Goal: Information Seeking & Learning: Learn about a topic

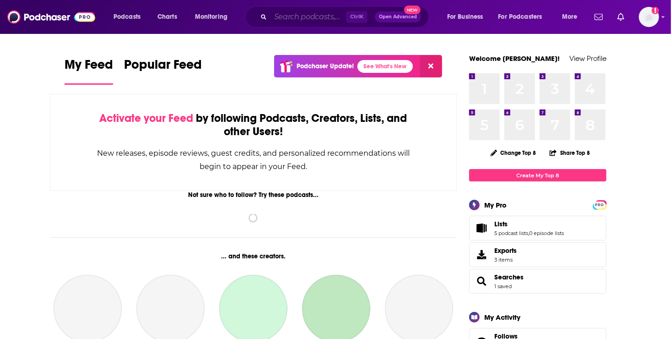
click at [294, 16] on input "Search podcasts, credits, & more..." at bounding box center [307, 17] width 75 height 15
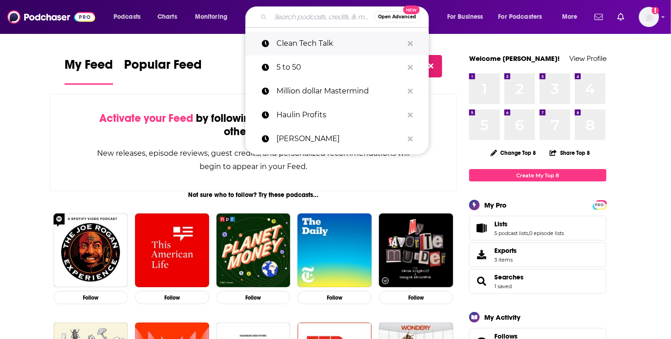
click at [295, 45] on p "Clean Tech Talk" at bounding box center [339, 44] width 127 height 24
type input "Clean Tech Talk"
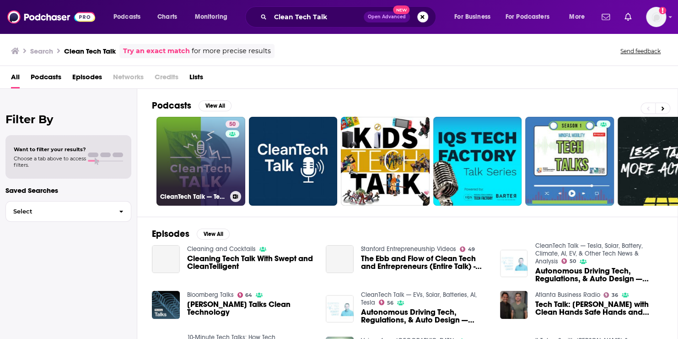
click at [205, 183] on link "50 CleanTech Talk — Tesla, Solar, Battery, Climate, AI, EV, & Other Tech News &…" at bounding box center [200, 161] width 89 height 89
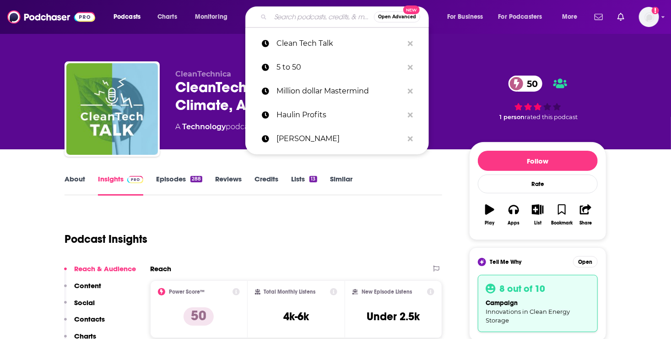
click at [295, 16] on input "Search podcasts, credits, & more..." at bounding box center [321, 17] width 103 height 15
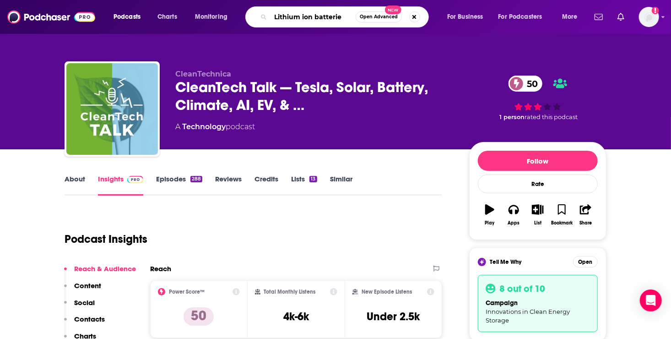
type input "Lithium ion batteries"
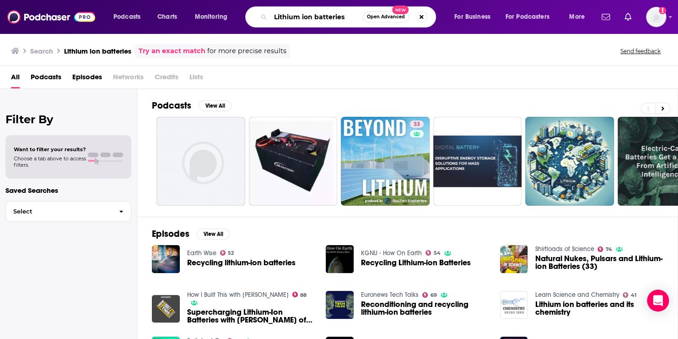
drag, startPoint x: 346, startPoint y: 19, endPoint x: 265, endPoint y: 20, distance: 81.4
click at [265, 20] on div "Lithium ion batteries Open Advanced New" at bounding box center [340, 16] width 191 height 21
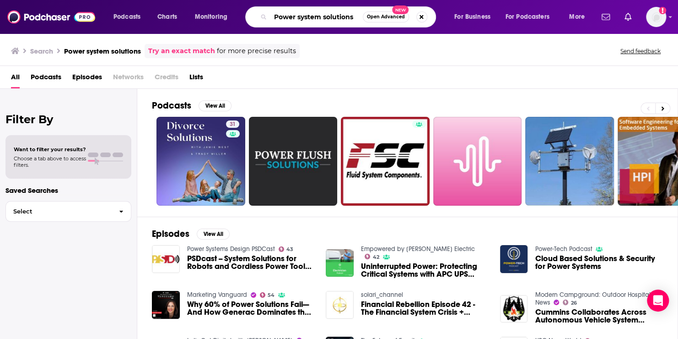
click at [355, 18] on input "Power system solutions" at bounding box center [316, 17] width 92 height 15
type input "Power system solutions lithium ion"
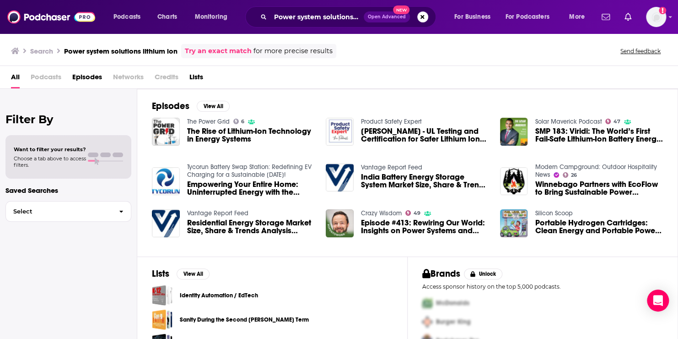
click at [201, 137] on span "The Rise of Lithium-Ion Technology in Energy Systems" at bounding box center [251, 135] width 128 height 16
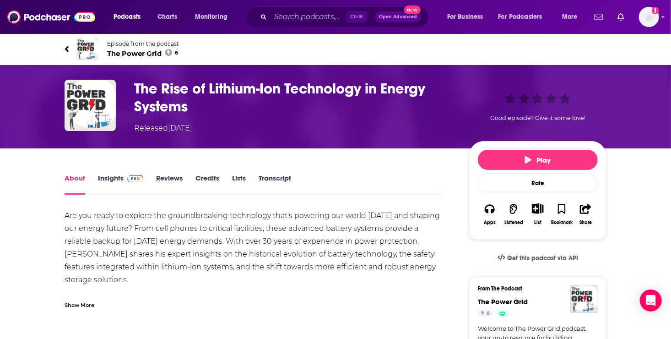
click at [115, 176] on link "Insights" at bounding box center [120, 183] width 45 height 21
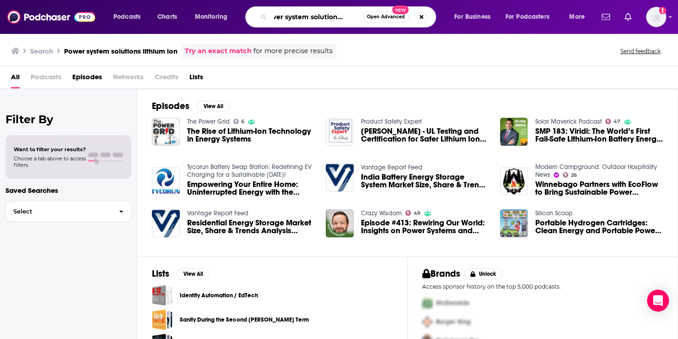
scroll to position [0, 33]
drag, startPoint x: 276, startPoint y: 16, endPoint x: 359, endPoint y: 13, distance: 83.3
click at [359, 13] on input "Power system solutions lithium ion" at bounding box center [316, 17] width 92 height 15
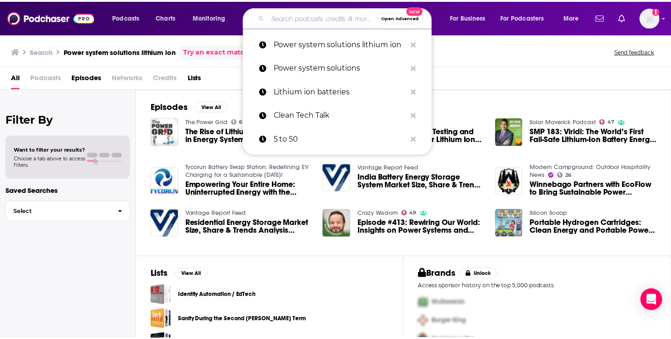
scroll to position [0, 0]
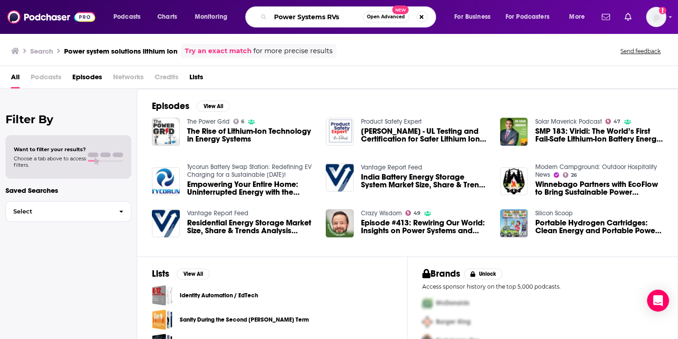
type input "Power Systems RVs"
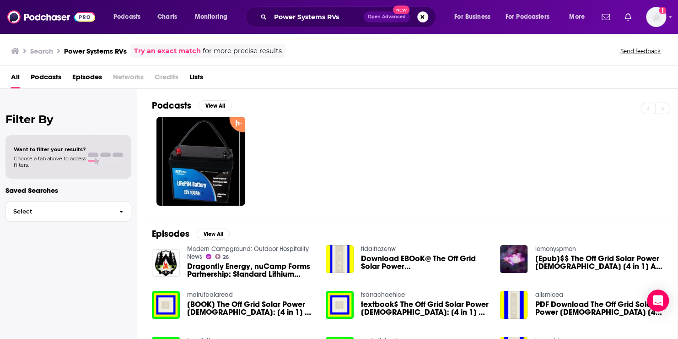
click at [224, 266] on span "Dragonfly Energy, nuCamp Forms Partnership: Standard Lithium Power Systems in R…" at bounding box center [251, 270] width 128 height 16
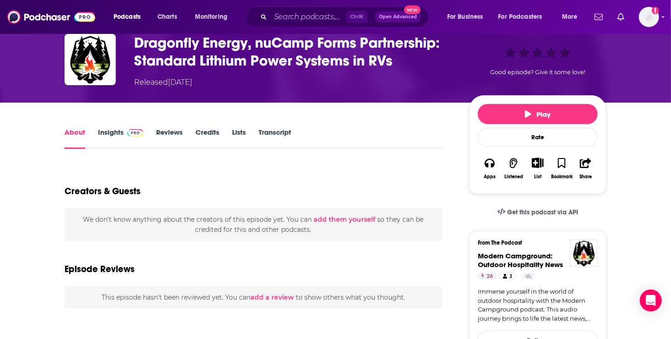
scroll to position [29, 0]
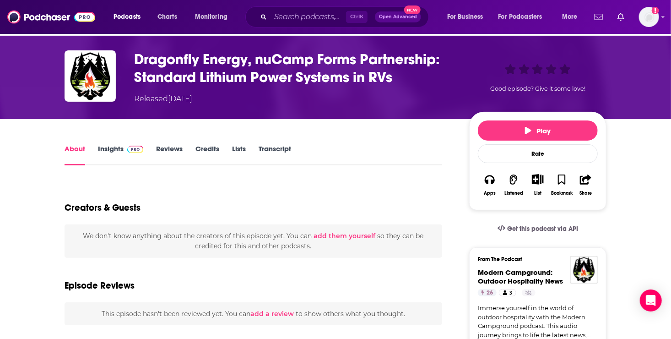
click at [111, 148] on link "Insights" at bounding box center [120, 154] width 45 height 21
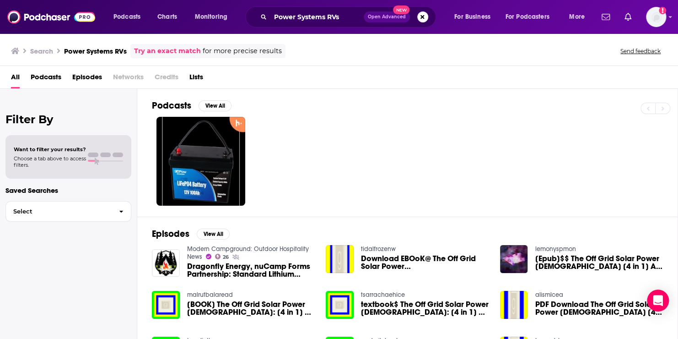
click at [39, 76] on span "Podcasts" at bounding box center [46, 79] width 31 height 19
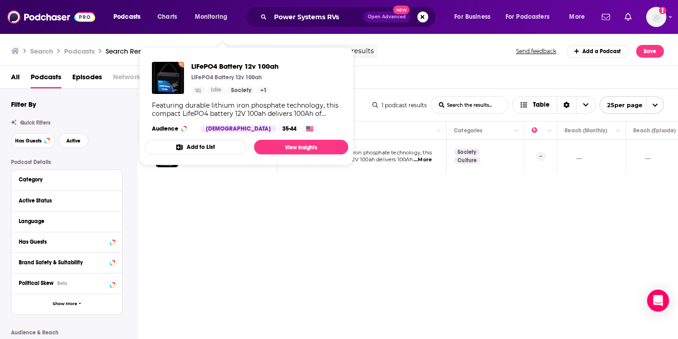
click at [208, 156] on span "LiFePO4 Battery 12v 100ah LiFePO4 Battery 12v 100ah Idle Society + 1 Featuring …" at bounding box center [247, 105] width 204 height 103
click at [290, 145] on link "View Insights" at bounding box center [301, 147] width 94 height 15
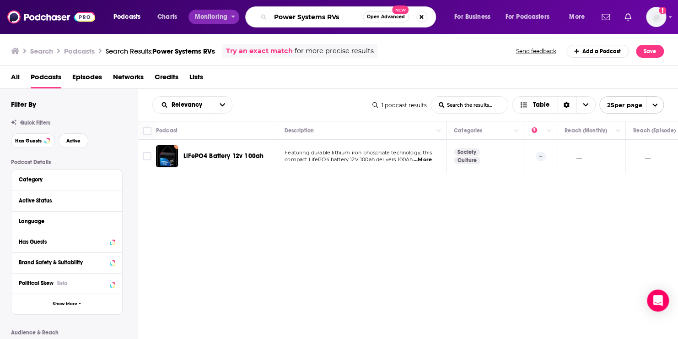
drag, startPoint x: 348, startPoint y: 16, endPoint x: 238, endPoint y: 16, distance: 109.8
click at [238, 16] on div "Podcasts Charts Monitoring Power Systems RVs Open Advanced New For Business For…" at bounding box center [350, 16] width 486 height 21
type input "Power Systems for towing"
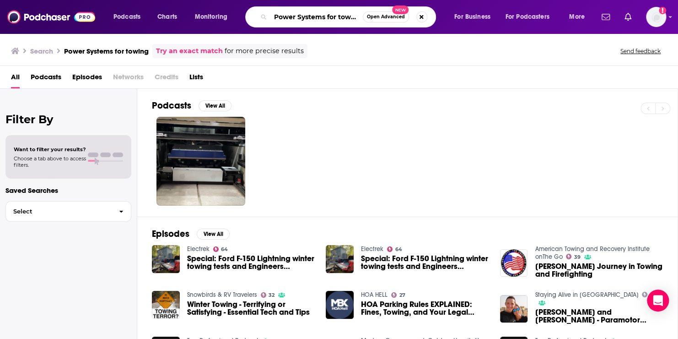
scroll to position [0, 4]
drag, startPoint x: 273, startPoint y: 19, endPoint x: 376, endPoint y: 22, distance: 103.5
click at [376, 22] on div "Power Systems for towing Open Advanced New" at bounding box center [340, 16] width 191 height 21
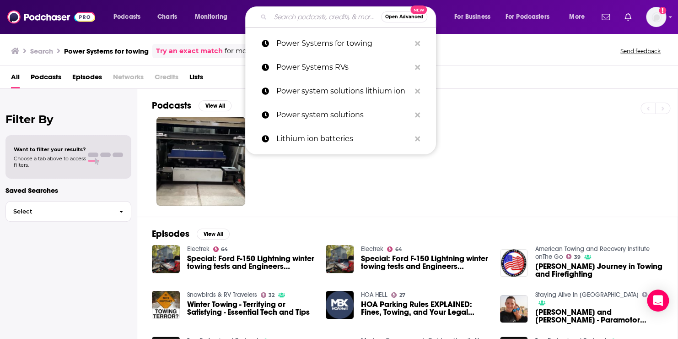
scroll to position [0, 0]
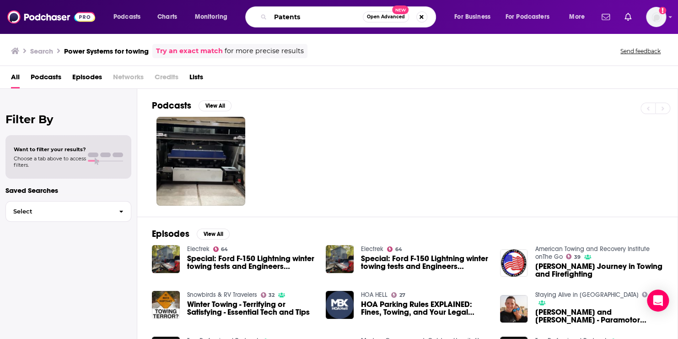
type input "Patents"
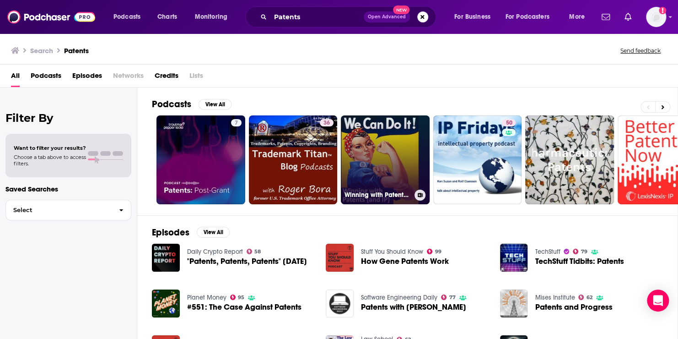
click at [382, 166] on link "Winning with Patents (and IP)" at bounding box center [385, 159] width 89 height 89
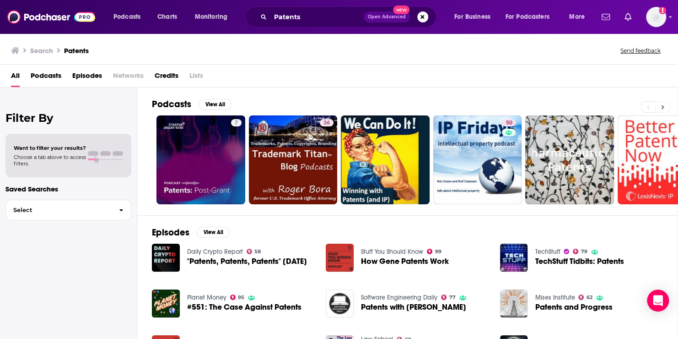
click at [659, 105] on button at bounding box center [662, 106] width 15 height 11
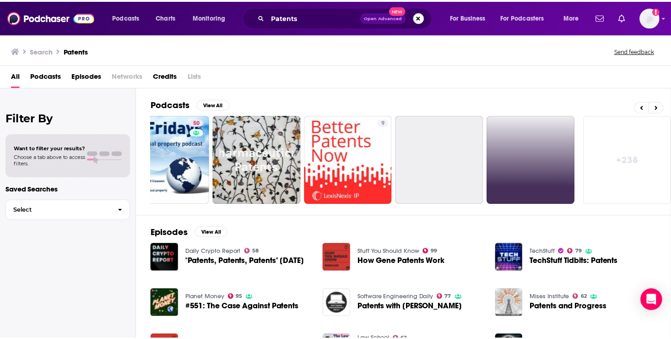
scroll to position [0, 314]
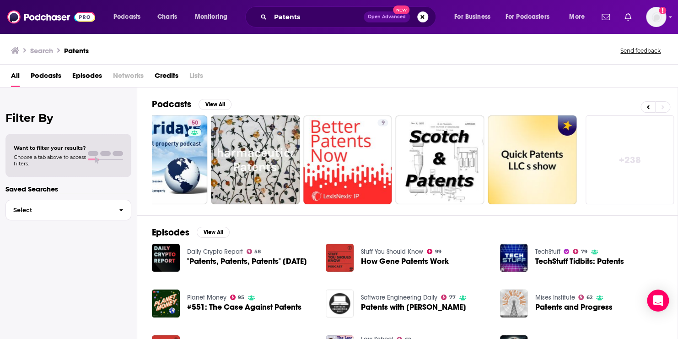
click at [550, 305] on span "Patents and Progress" at bounding box center [573, 307] width 77 height 8
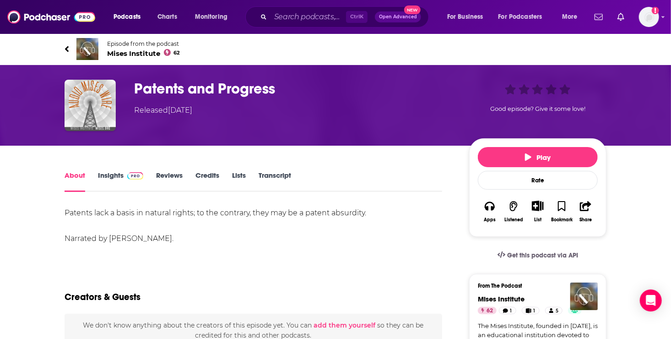
click at [113, 176] on link "Insights" at bounding box center [120, 181] width 45 height 21
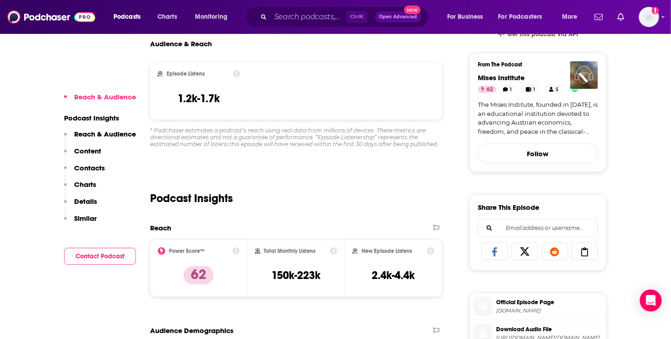
scroll to position [161, 0]
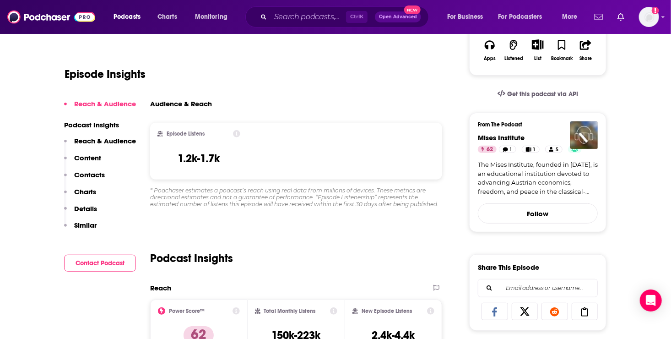
click at [82, 204] on p "Details" at bounding box center [85, 208] width 23 height 9
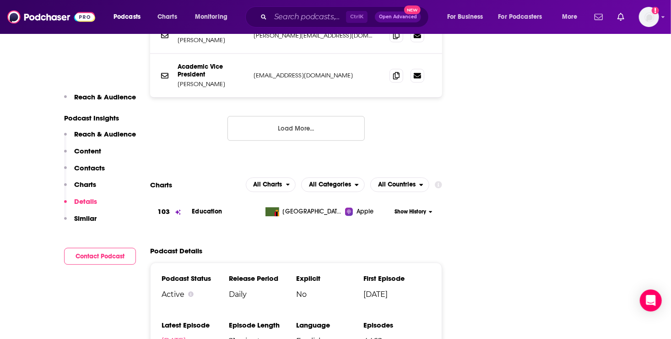
scroll to position [1221, 0]
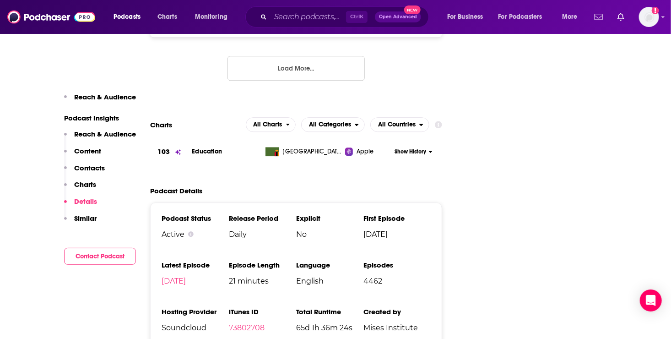
click at [90, 150] on p "Content" at bounding box center [87, 150] width 27 height 9
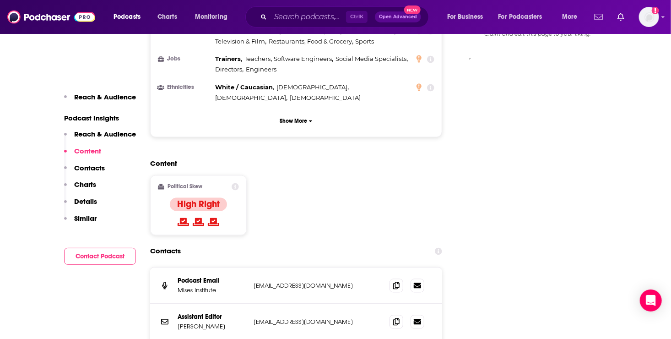
scroll to position [765, 0]
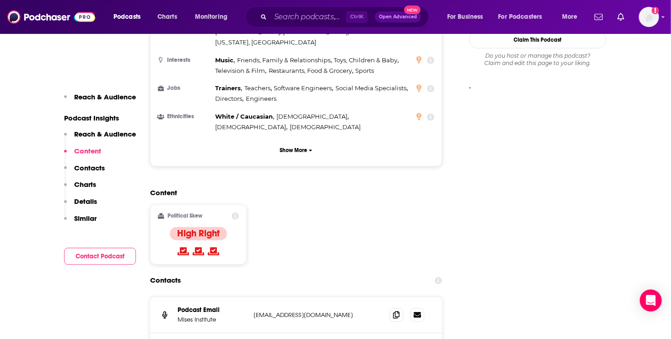
click at [92, 132] on p "Reach & Audience" at bounding box center [105, 133] width 62 height 9
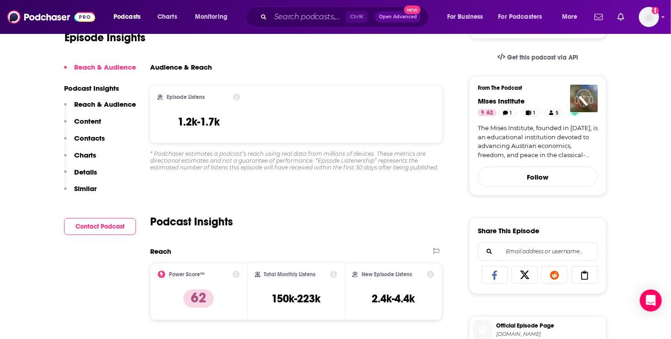
scroll to position [0, 0]
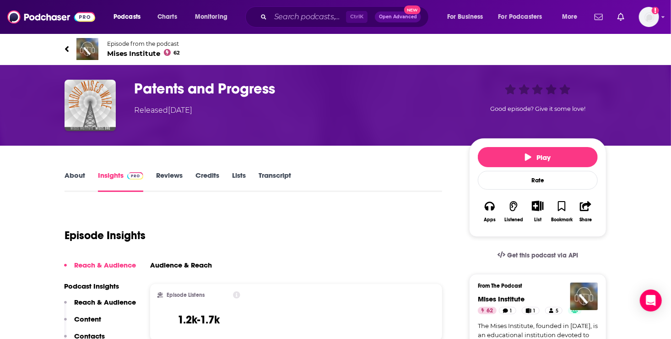
click at [169, 176] on link "Reviews" at bounding box center [169, 181] width 27 height 21
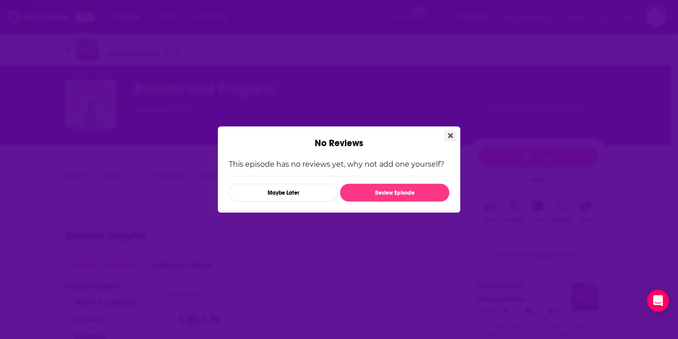
click at [449, 135] on icon "Close" at bounding box center [450, 135] width 5 height 5
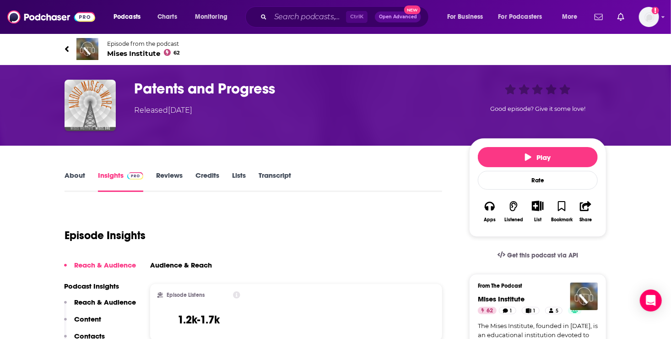
click at [112, 176] on link "Insights" at bounding box center [120, 181] width 45 height 21
click at [307, 21] on input "Search podcasts, credits, & more..." at bounding box center [307, 17] width 75 height 15
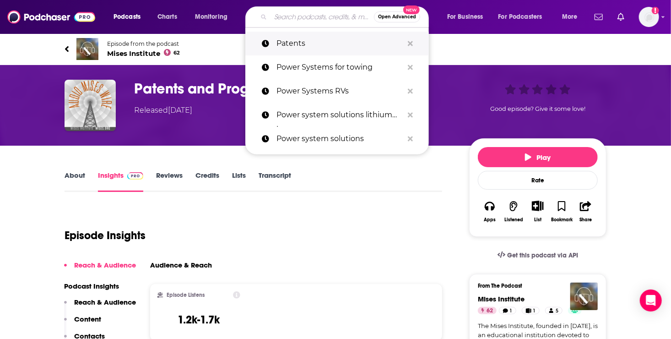
click at [301, 44] on p "Patents" at bounding box center [339, 44] width 127 height 24
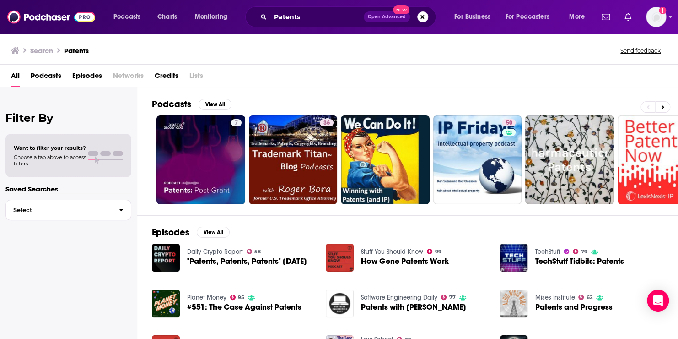
click at [388, 304] on span "Patents with Nicole Shanahan" at bounding box center [413, 307] width 105 height 8
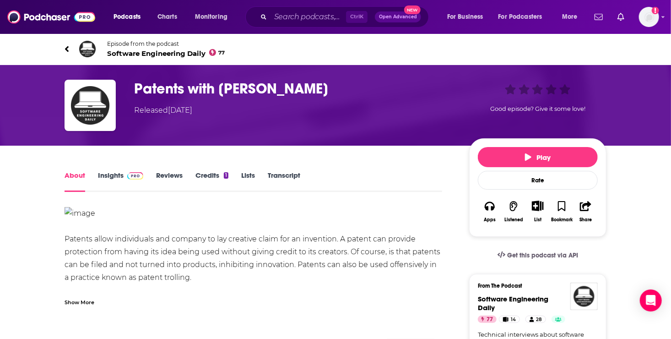
click at [85, 302] on div "Show More" at bounding box center [80, 301] width 30 height 9
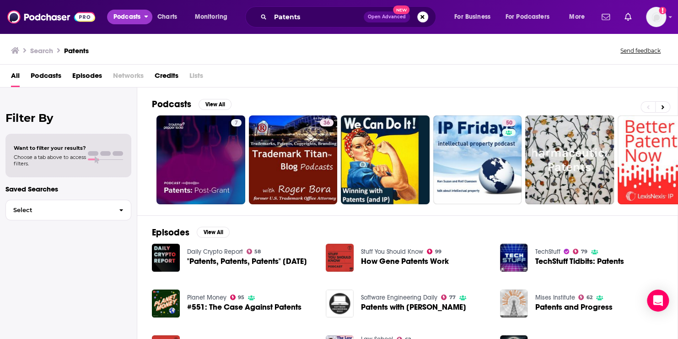
click at [134, 16] on span "Podcasts" at bounding box center [126, 17] width 27 height 13
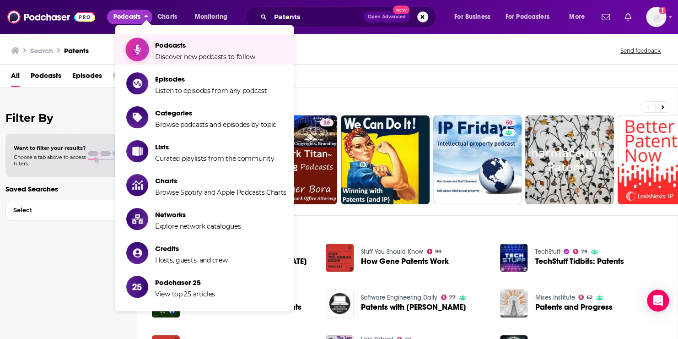
click at [171, 53] on span "Podcasts Discover new podcasts to follow" at bounding box center [205, 49] width 100 height 23
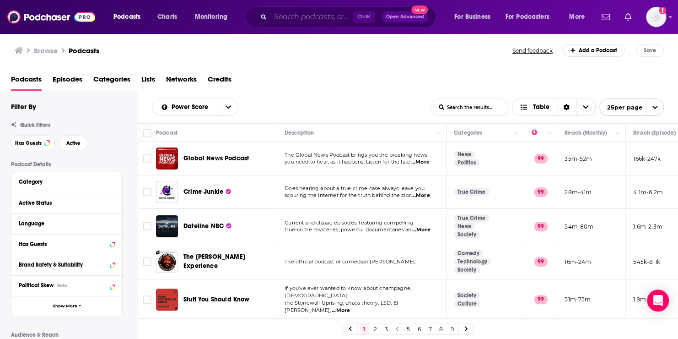
click at [290, 17] on input "Search podcasts, credits, & more..." at bounding box center [311, 17] width 83 height 15
click at [32, 179] on div "Category" at bounding box center [62, 181] width 86 height 6
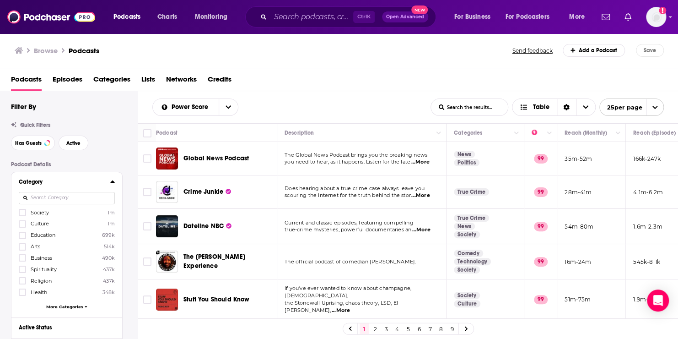
click at [71, 197] on input at bounding box center [67, 198] width 96 height 12
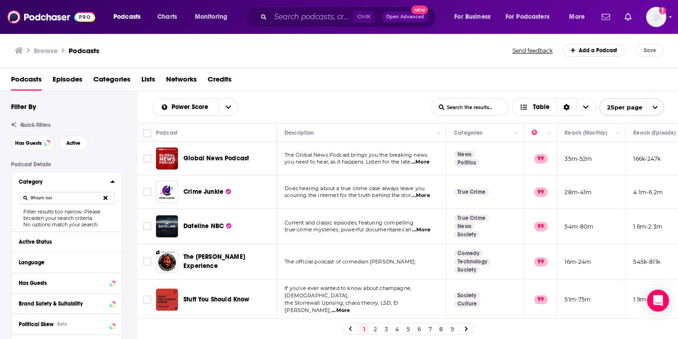
type input "lithium ion"
click at [57, 218] on div "Filter results too narrow. Please broaden your search criteria." at bounding box center [67, 214] width 96 height 13
click at [107, 198] on icon at bounding box center [105, 197] width 4 height 6
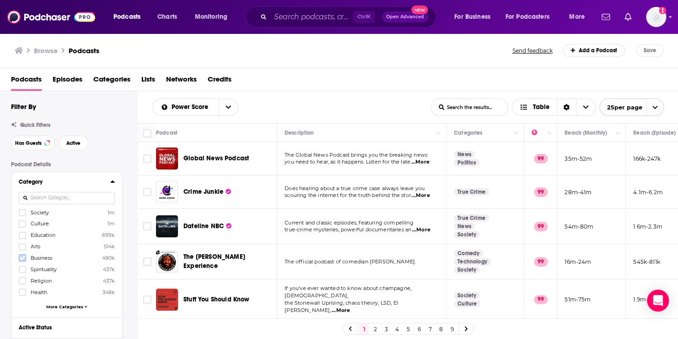
click at [23, 258] on icon at bounding box center [22, 258] width 5 height 4
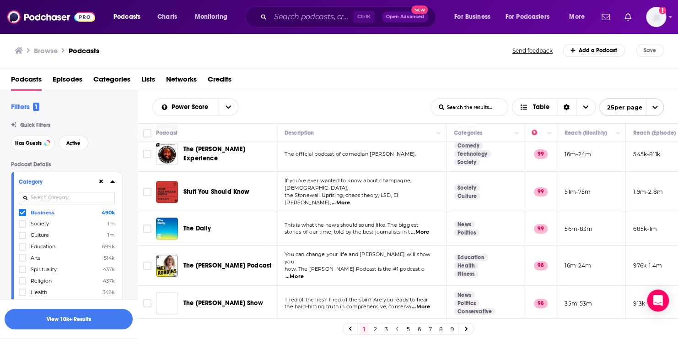
scroll to position [132, 0]
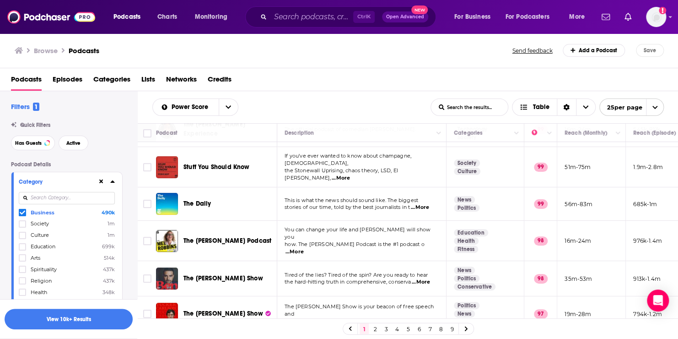
click at [113, 183] on icon at bounding box center [112, 181] width 4 height 2
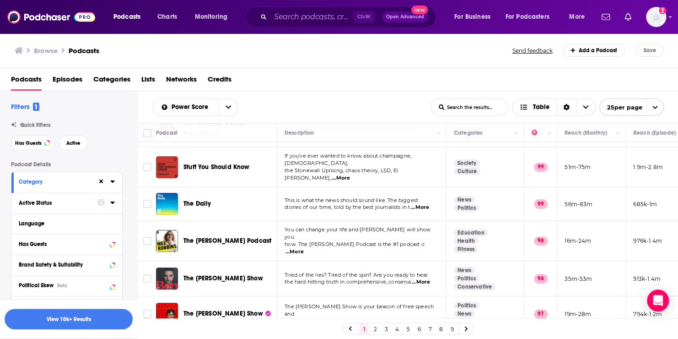
click at [112, 203] on icon at bounding box center [112, 202] width 4 height 2
click at [105, 219] on icon "open menu" at bounding box center [107, 220] width 4 height 6
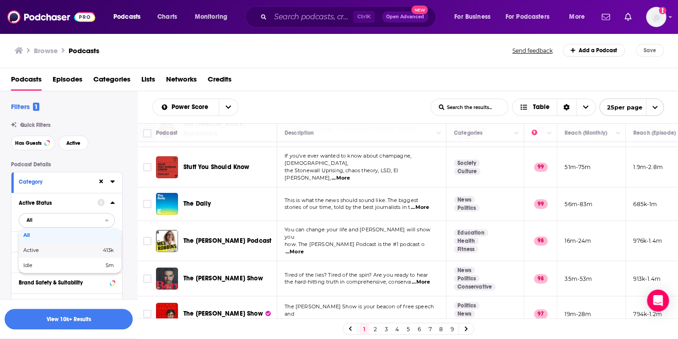
click at [84, 248] on span "413k" at bounding box center [92, 250] width 44 height 5
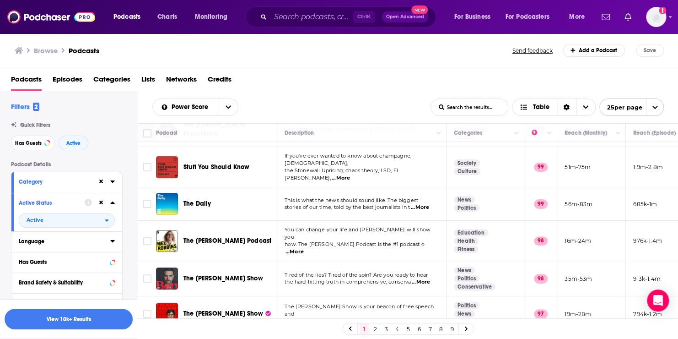
click at [113, 242] on icon at bounding box center [112, 240] width 5 height 7
click at [24, 271] on icon at bounding box center [22, 271] width 5 height 4
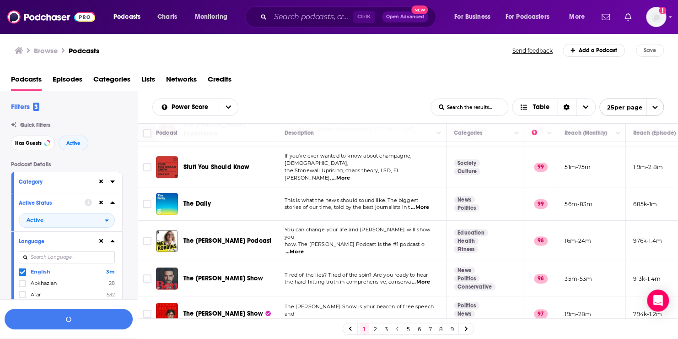
click at [113, 240] on icon at bounding box center [112, 241] width 4 height 2
click at [114, 202] on icon at bounding box center [112, 202] width 5 height 7
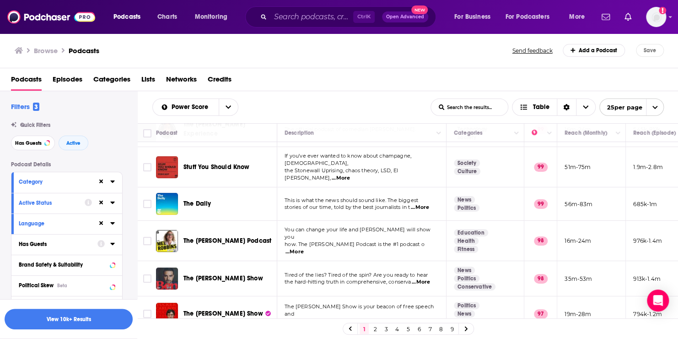
click at [110, 244] on div at bounding box center [105, 243] width 17 height 11
click at [113, 243] on icon at bounding box center [112, 243] width 4 height 2
click at [84, 261] on span "All" at bounding box center [62, 261] width 86 height 12
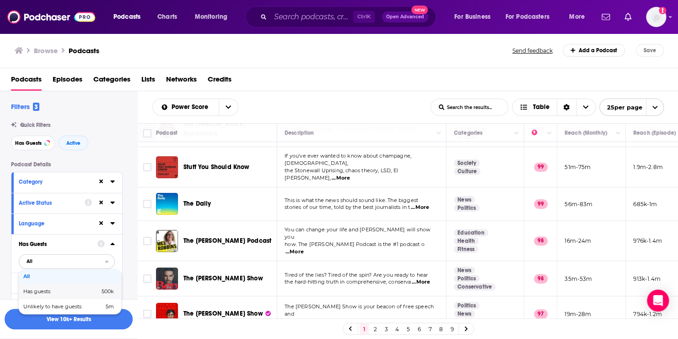
click at [73, 291] on span "Has guests" at bounding box center [49, 291] width 52 height 5
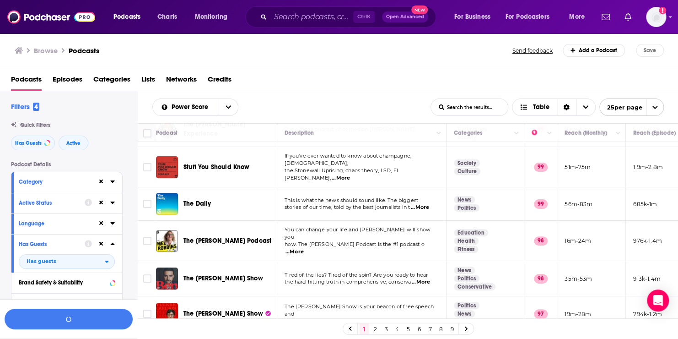
click at [133, 245] on div "Podcast Details Category Active Status Language Has Guests Has guests Brand Saf…" at bounding box center [74, 332] width 126 height 343
click at [112, 243] on icon at bounding box center [112, 243] width 4 height 2
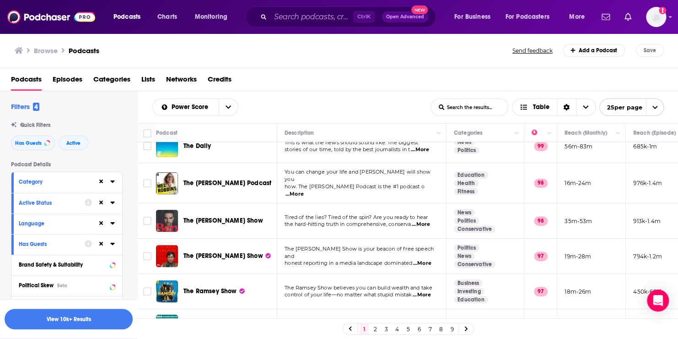
scroll to position [192, 0]
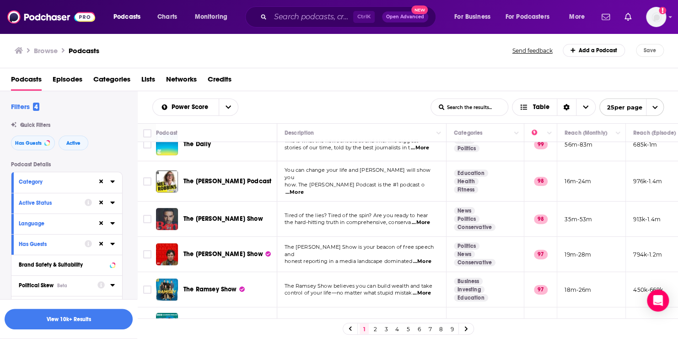
click at [111, 284] on icon at bounding box center [112, 285] width 4 height 2
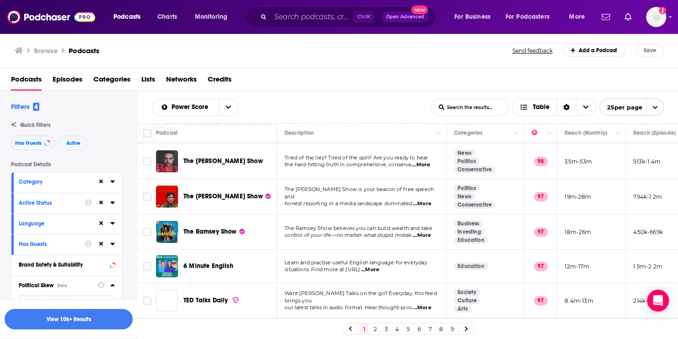
scroll to position [275, 0]
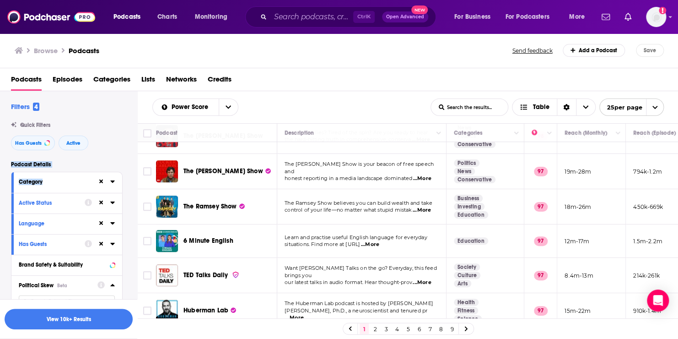
drag, startPoint x: 126, startPoint y: 136, endPoint x: 131, endPoint y: 191, distance: 55.1
click at [93, 318] on button "View 10k+ Results" at bounding box center [69, 318] width 128 height 21
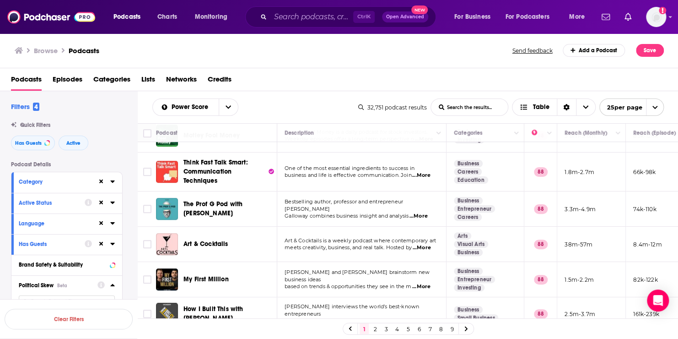
click at [112, 282] on icon at bounding box center [112, 284] width 5 height 7
click at [308, 153] on td "One of the most essential ingredients to success in business and life is effect…" at bounding box center [361, 171] width 169 height 39
click at [428, 172] on span "...More" at bounding box center [421, 175] width 18 height 7
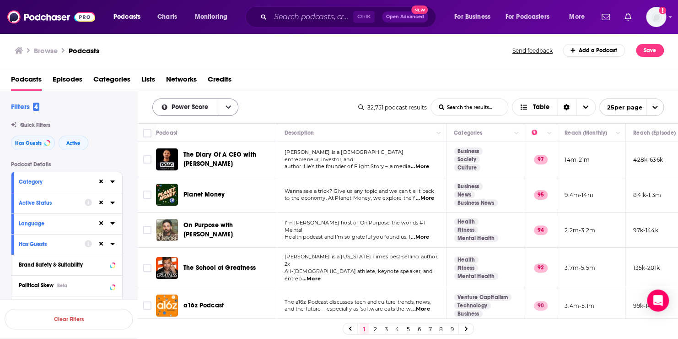
click at [227, 106] on icon "open menu" at bounding box center [228, 107] width 5 height 6
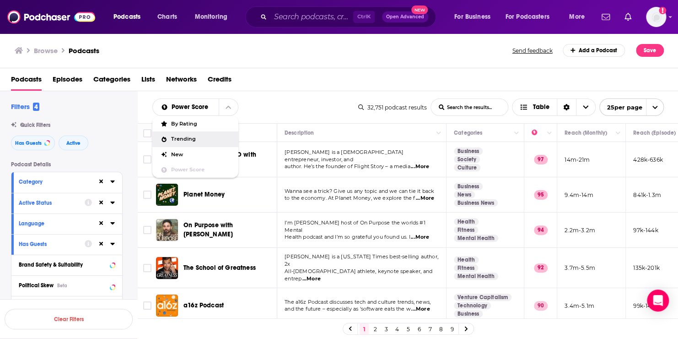
click at [193, 138] on span "Trending" at bounding box center [201, 138] width 60 height 5
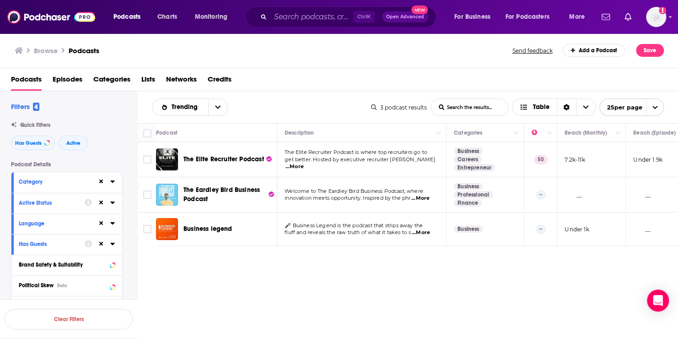
click at [312, 102] on div "Trending List Search Input Search the results... Table" at bounding box center [261, 106] width 219 height 17
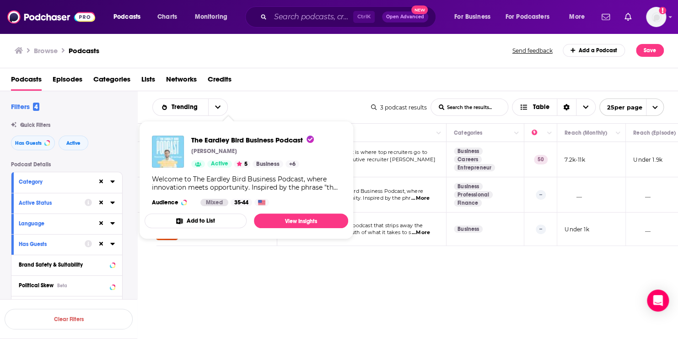
click at [174, 150] on img "The Eardley Bird Business Podcast" at bounding box center [168, 151] width 32 height 32
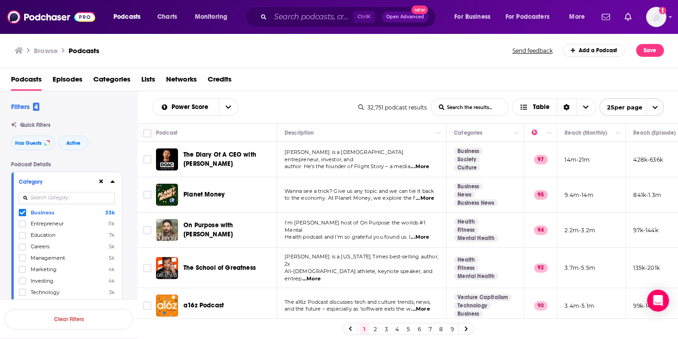
click at [21, 291] on icon at bounding box center [22, 291] width 5 height 5
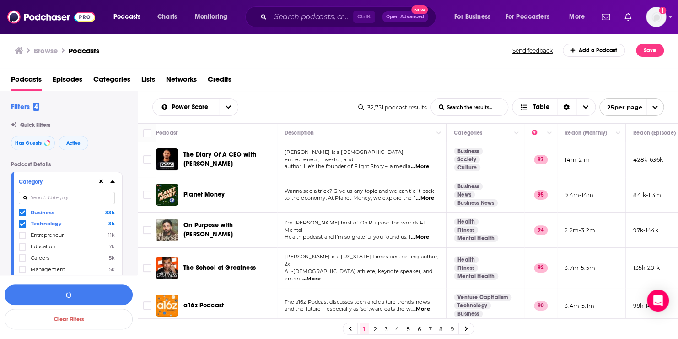
click at [23, 211] on icon at bounding box center [22, 212] width 5 height 5
click at [80, 293] on button "View 6k Results" at bounding box center [69, 294] width 128 height 21
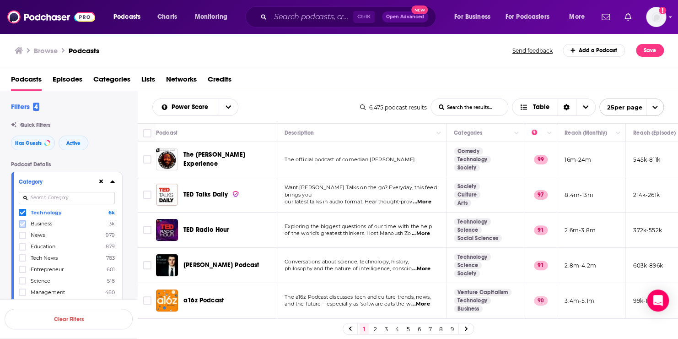
click at [22, 224] on icon at bounding box center [22, 223] width 5 height 4
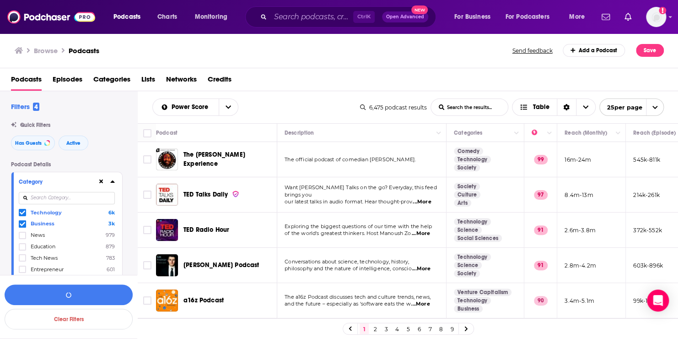
click at [23, 210] on icon at bounding box center [22, 212] width 5 height 5
click at [23, 269] on icon at bounding box center [22, 269] width 5 height 4
click at [22, 211] on icon at bounding box center [22, 212] width 5 height 5
click at [110, 182] on icon at bounding box center [112, 181] width 5 height 7
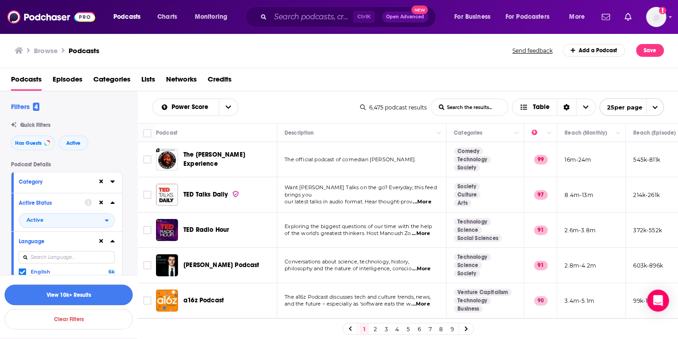
click at [97, 293] on button "View 10k+ Results" at bounding box center [69, 294] width 128 height 21
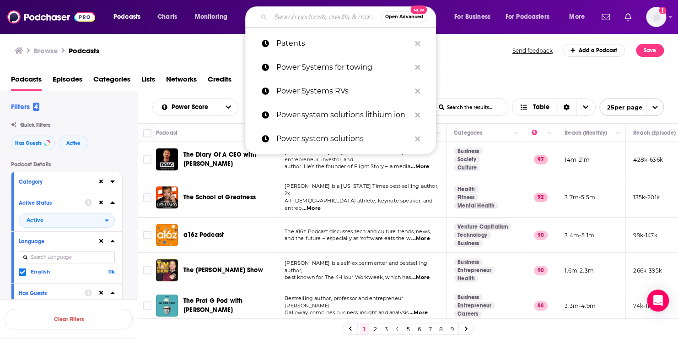
click at [282, 24] on input "Search podcasts, credits, & more..." at bounding box center [325, 17] width 111 height 15
click at [306, 92] on p "Power Systems RVs" at bounding box center [343, 91] width 134 height 24
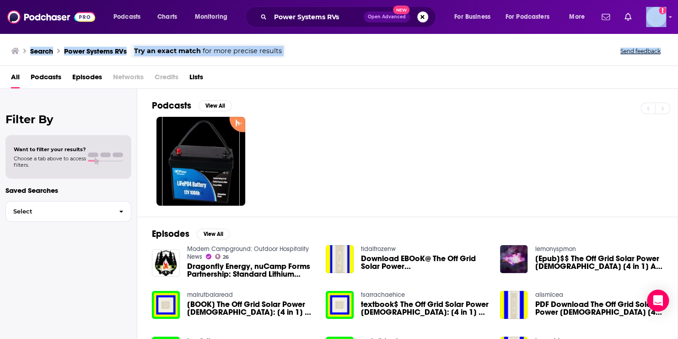
drag, startPoint x: 677, startPoint y: 28, endPoint x: 679, endPoint y: 43, distance: 15.2
click at [670, 43] on html "Podcasts Charts Monitoring Power Systems RVs Open Advanced New For Business For…" at bounding box center [339, 169] width 678 height 339
click at [135, 16] on span "Podcasts" at bounding box center [126, 17] width 27 height 13
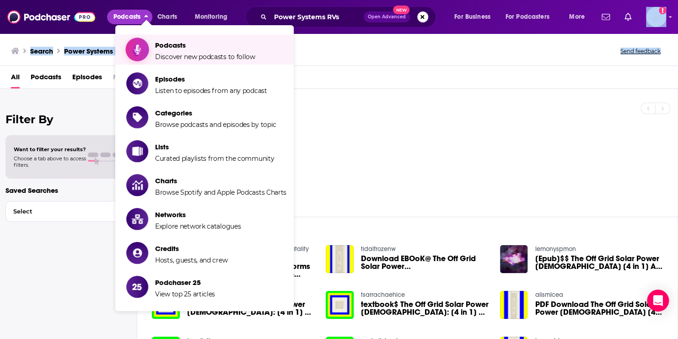
click at [155, 45] on span "Podcasts" at bounding box center [205, 45] width 100 height 9
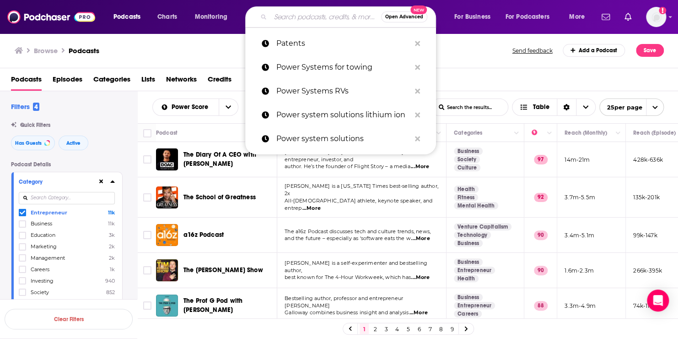
click at [277, 17] on input "Search podcasts, credits, & more..." at bounding box center [325, 17] width 111 height 15
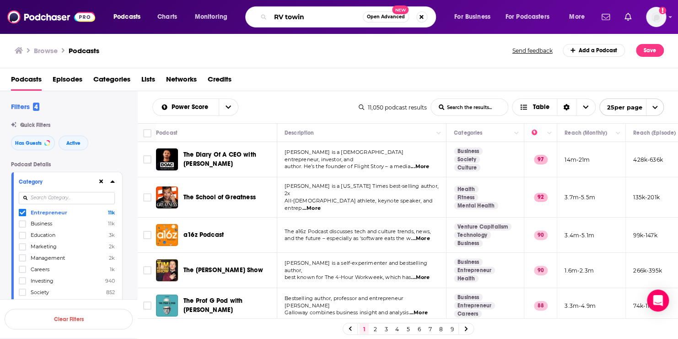
type input "RV towing"
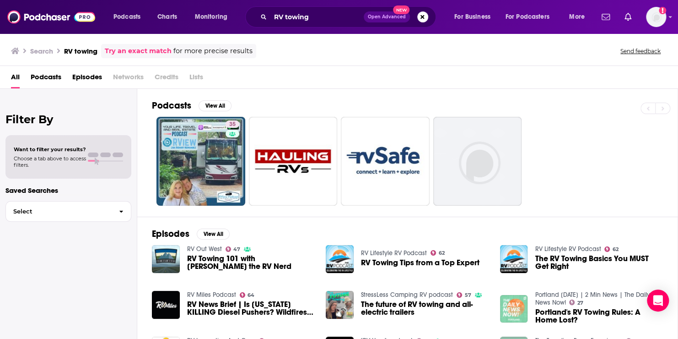
click at [378, 258] on span "RV Towing Tips from a Top Expert" at bounding box center [420, 262] width 118 height 8
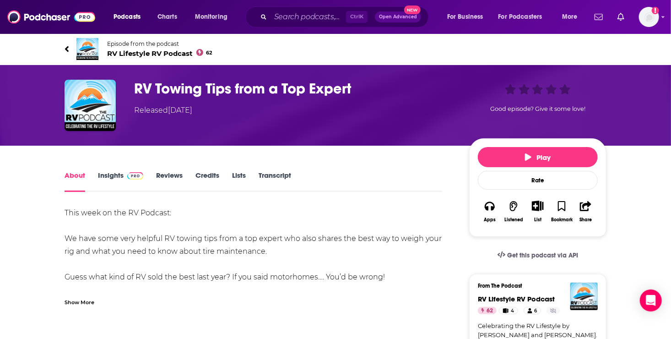
click at [116, 175] on link "Insights" at bounding box center [120, 181] width 45 height 21
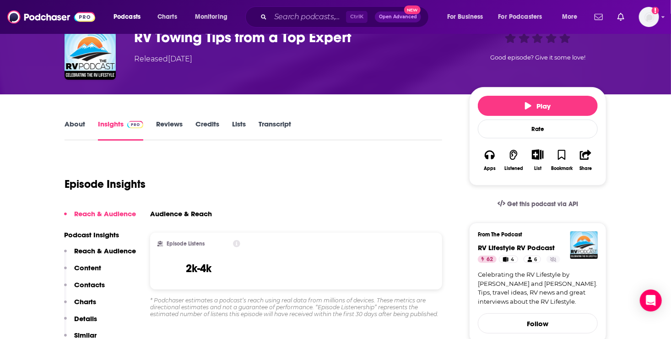
scroll to position [28, 0]
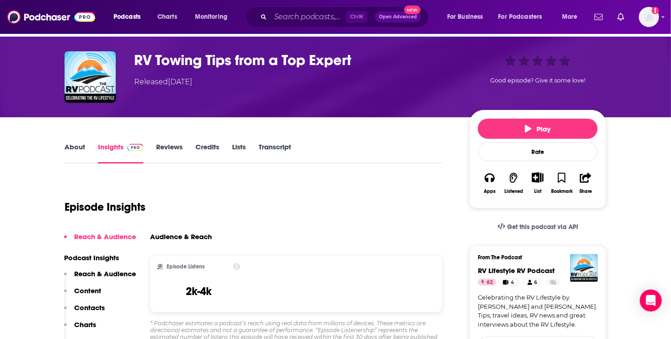
click at [70, 147] on link "About" at bounding box center [75, 152] width 21 height 21
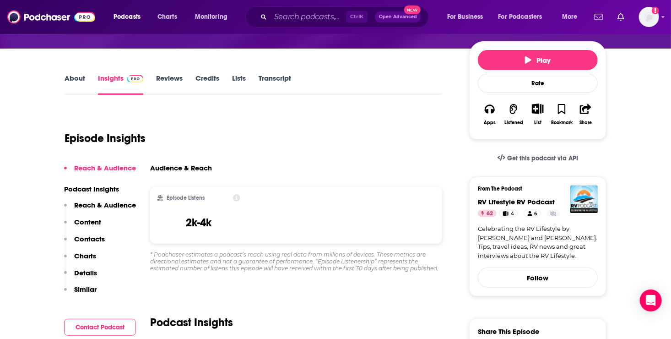
scroll to position [126, 0]
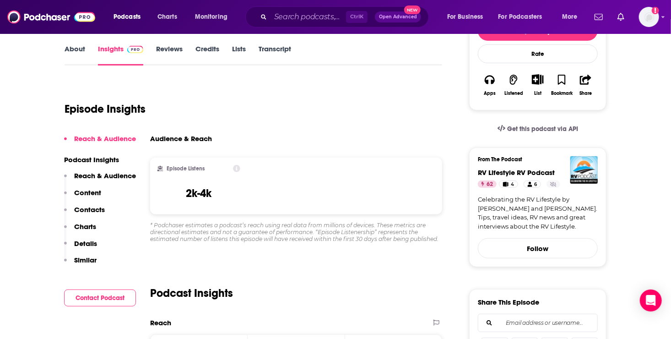
click at [398, 12] on button "Open Advanced New" at bounding box center [398, 16] width 46 height 11
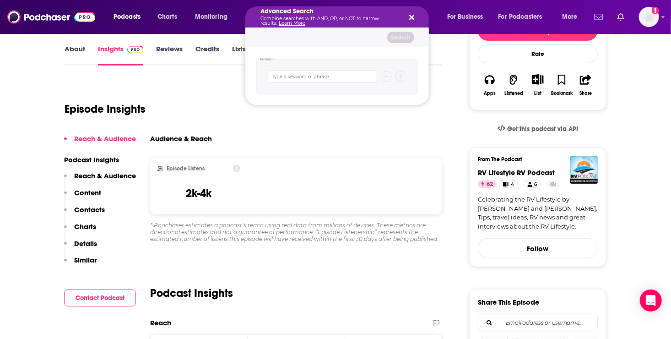
click at [412, 16] on icon "Search podcasts, credits, & more..." at bounding box center [411, 17] width 5 height 5
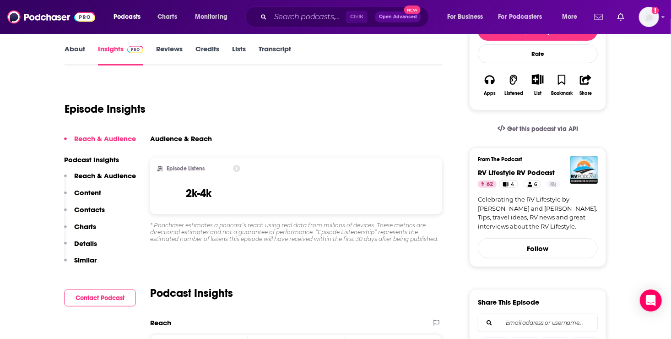
click at [83, 240] on p "Details" at bounding box center [85, 243] width 23 height 9
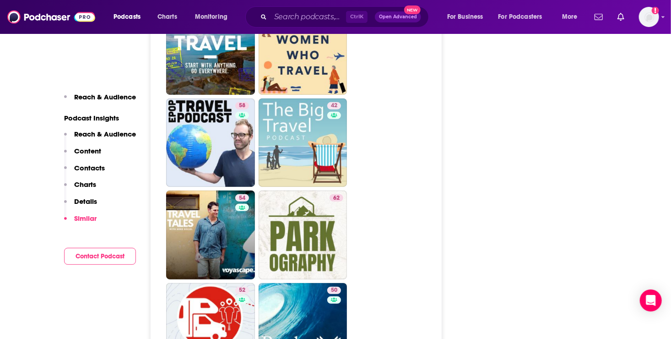
scroll to position [1812, 0]
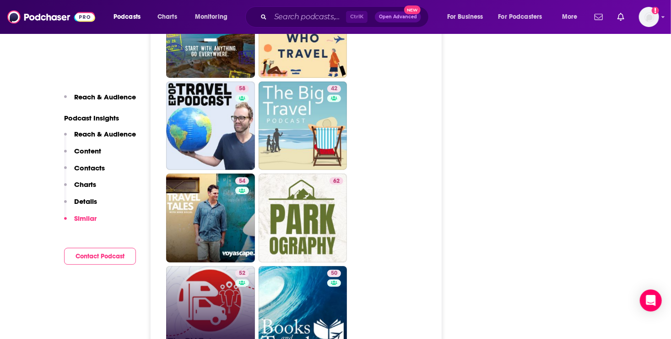
click at [211, 266] on link "52 The RV Entrepreneur" at bounding box center [210, 310] width 89 height 89
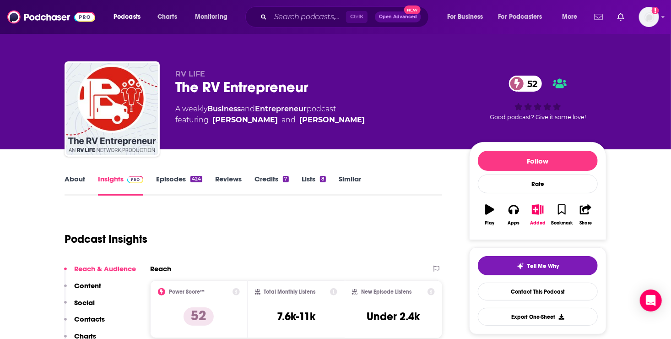
click at [171, 180] on link "Episodes 424" at bounding box center [179, 184] width 46 height 21
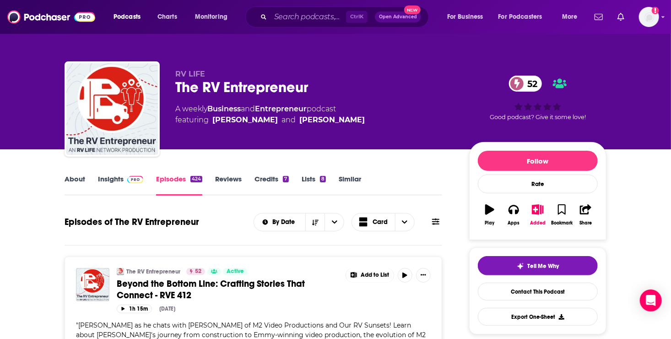
click at [106, 178] on link "Insights" at bounding box center [120, 184] width 45 height 21
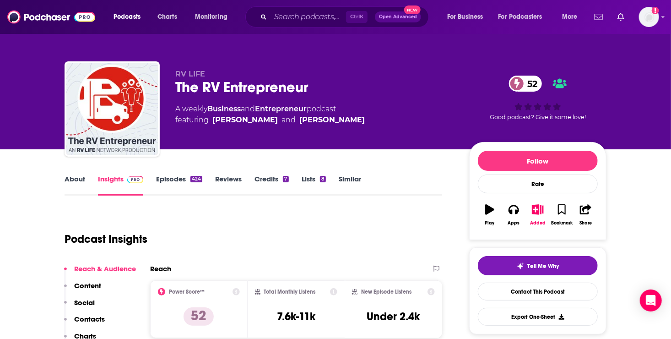
click at [91, 285] on p "Content" at bounding box center [87, 285] width 27 height 9
click at [77, 177] on link "About" at bounding box center [75, 184] width 21 height 21
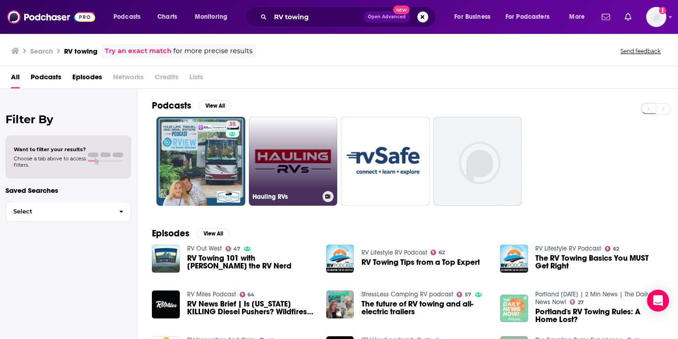
click at [305, 167] on link "Hauling RVs" at bounding box center [293, 161] width 89 height 89
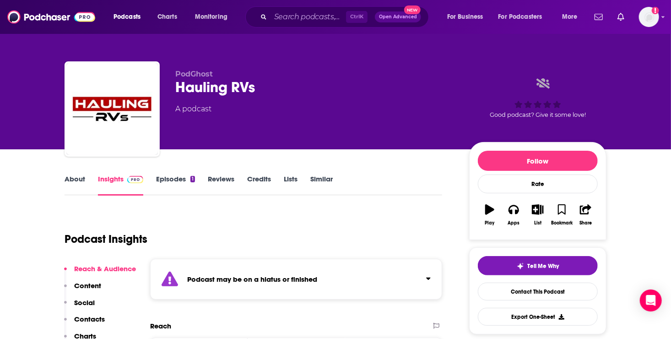
click at [175, 178] on link "Episodes 1" at bounding box center [175, 184] width 39 height 21
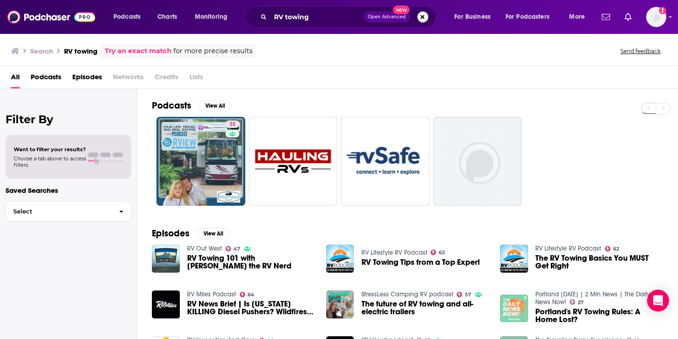
click at [377, 312] on span "The future of RV towing and all-electric trailers" at bounding box center [425, 308] width 128 height 16
click at [496, 230] on div "Episodes View All RV Out West 47 RV Towing 101 with [PERSON_NAME] the RV Nerd R…" at bounding box center [407, 299] width 541 height 167
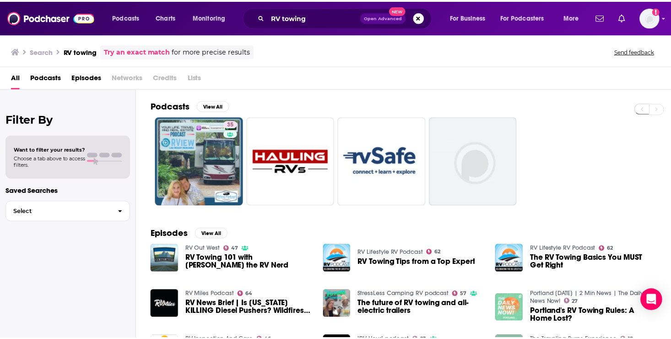
scroll to position [0, 0]
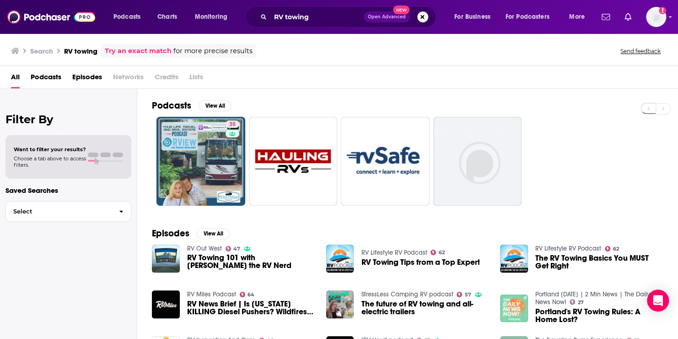
click at [213, 305] on span "RV News Brief | Is [US_STATE] KILLING Diesel Pushers? Wildfires, Hands-Free RV …" at bounding box center [251, 308] width 128 height 16
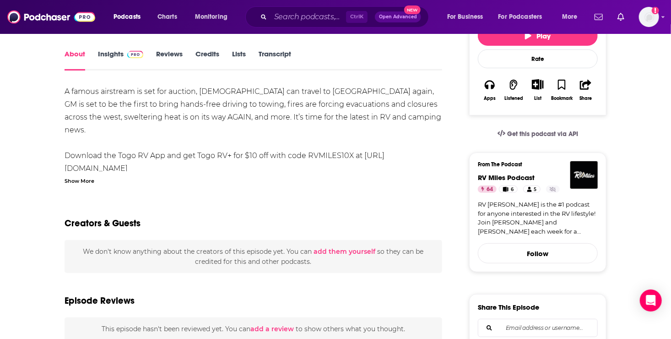
scroll to position [88, 0]
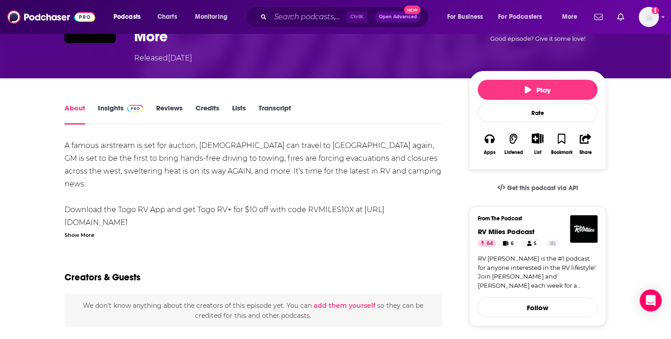
click at [174, 107] on link "Reviews" at bounding box center [169, 113] width 27 height 21
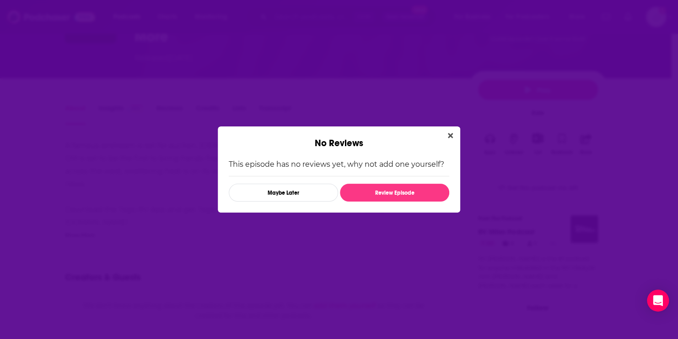
drag, startPoint x: 454, startPoint y: 134, endPoint x: 427, endPoint y: 138, distance: 27.7
click at [442, 135] on div "No Reviews This episode has no reviews yet, why not add one yourself? Maybe Lat…" at bounding box center [339, 169] width 242 height 86
click at [450, 133] on icon "Close" at bounding box center [450, 135] width 5 height 7
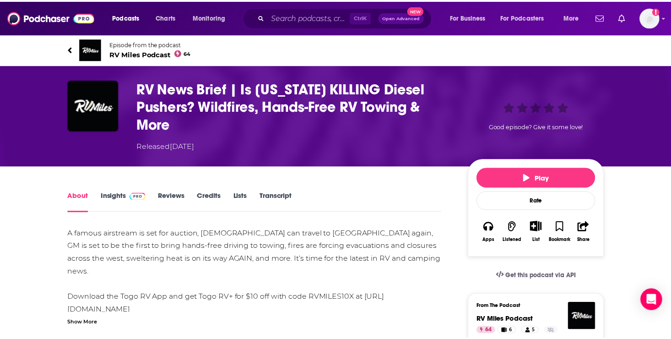
scroll to position [88, 0]
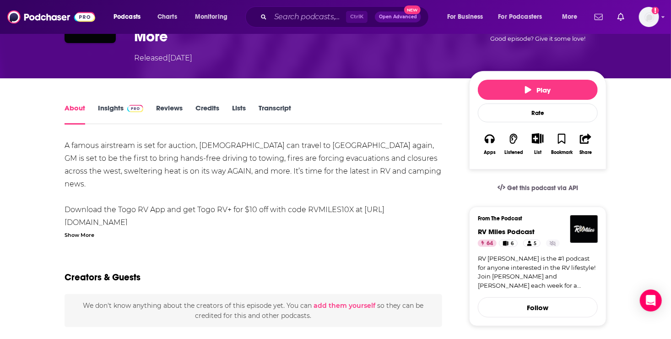
click at [69, 107] on link "About" at bounding box center [75, 113] width 21 height 21
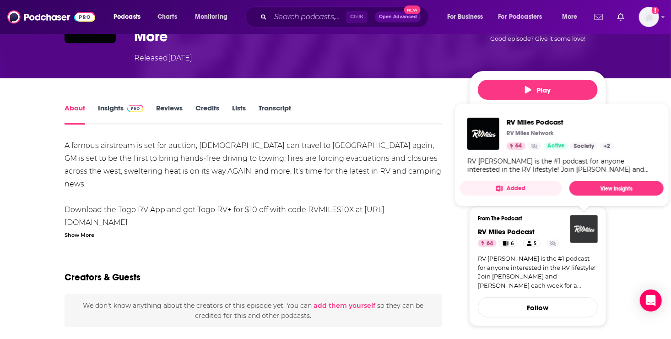
click at [577, 231] on img "RV Miles Podcast" at bounding box center [583, 228] width 27 height 27
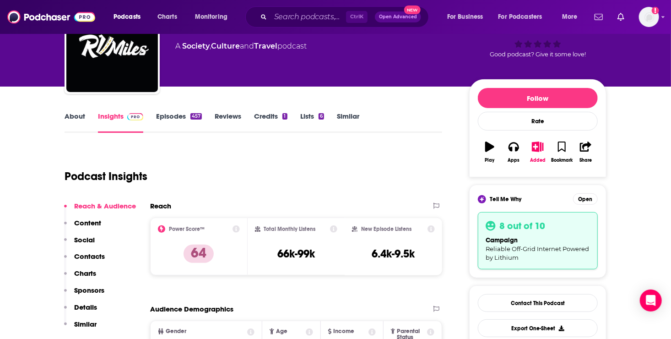
scroll to position [74, 0]
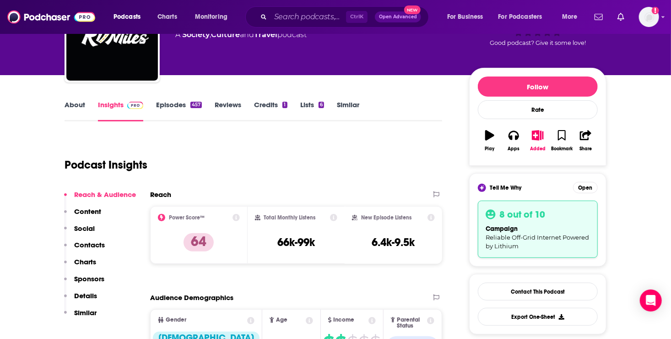
click at [171, 101] on link "Episodes 457" at bounding box center [179, 110] width 46 height 21
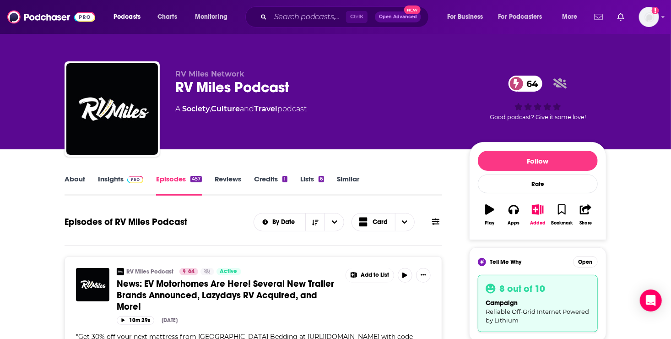
click at [178, 181] on link "Episodes 457" at bounding box center [179, 184] width 46 height 21
click at [108, 173] on div "About Insights Episodes 457 Reviews Credits 1 Lists 6 Similar" at bounding box center [253, 184] width 377 height 22
click at [68, 178] on link "About" at bounding box center [75, 184] width 21 height 21
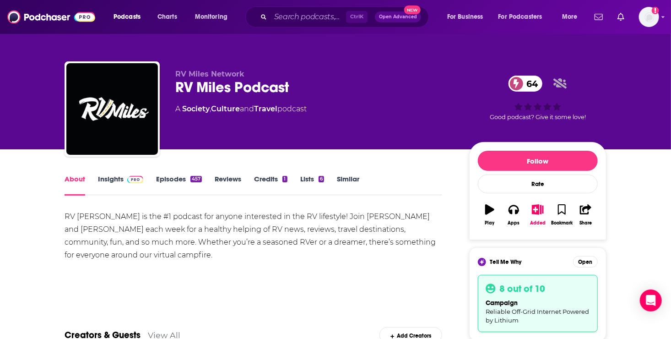
click at [75, 182] on link "About" at bounding box center [75, 184] width 21 height 21
click at [108, 182] on link "Insights" at bounding box center [120, 184] width 45 height 21
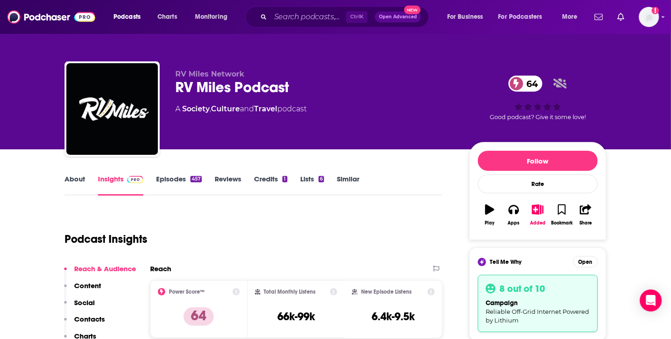
click at [89, 315] on p "Contacts" at bounding box center [89, 318] width 31 height 9
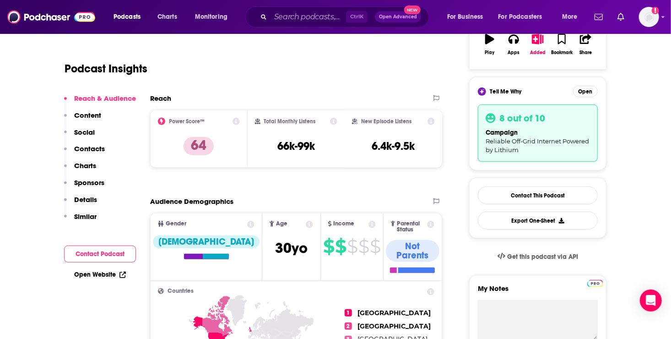
scroll to position [73, 0]
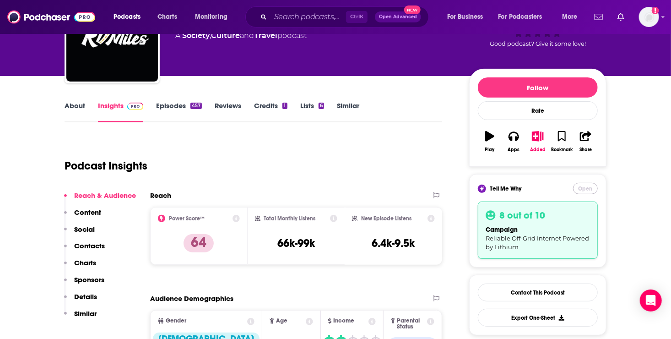
click at [583, 188] on button "Open" at bounding box center [585, 188] width 25 height 11
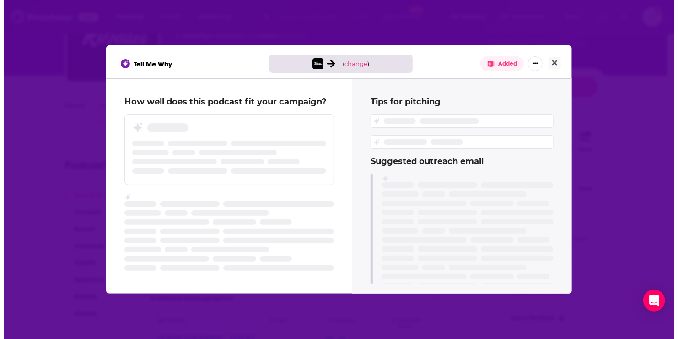
scroll to position [0, 0]
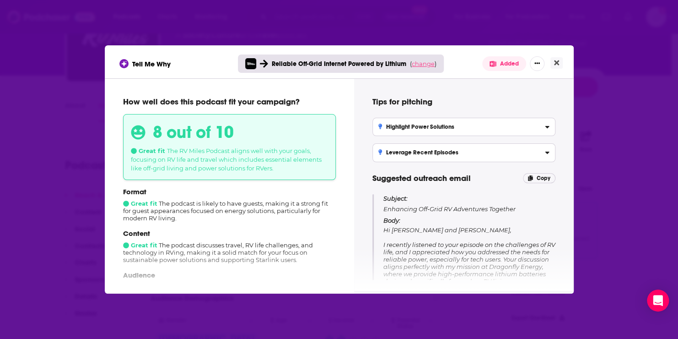
click at [416, 61] on span "change" at bounding box center [423, 63] width 23 height 7
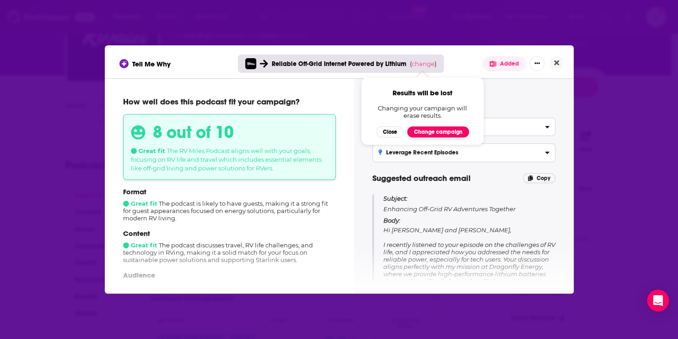
click at [438, 132] on button "Change campaign" at bounding box center [438, 131] width 62 height 11
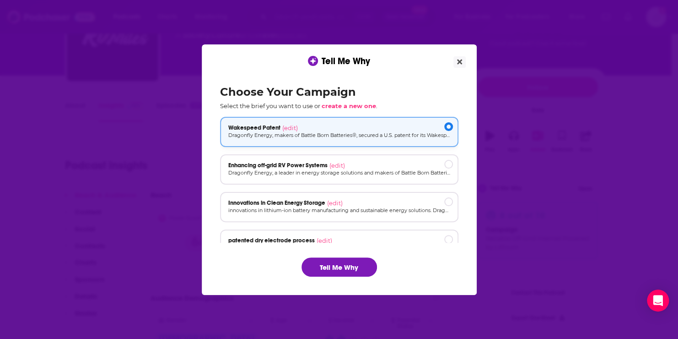
click at [449, 125] on div "[object Object]" at bounding box center [448, 126] width 9 height 9
click at [345, 267] on button "Tell Me Why" at bounding box center [339, 266] width 75 height 19
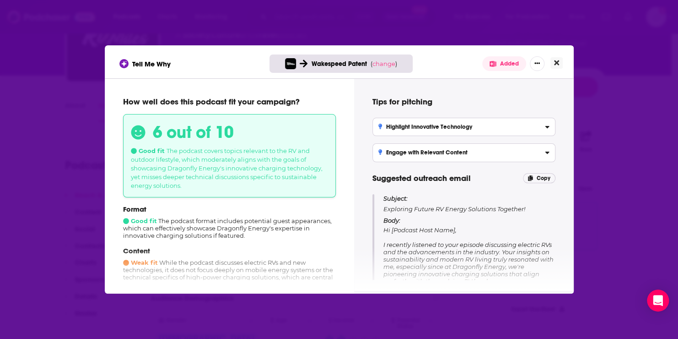
click at [561, 62] on button "Close" at bounding box center [556, 62] width 12 height 11
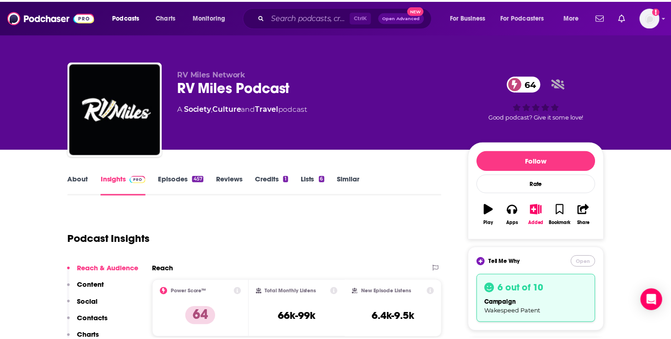
scroll to position [73, 0]
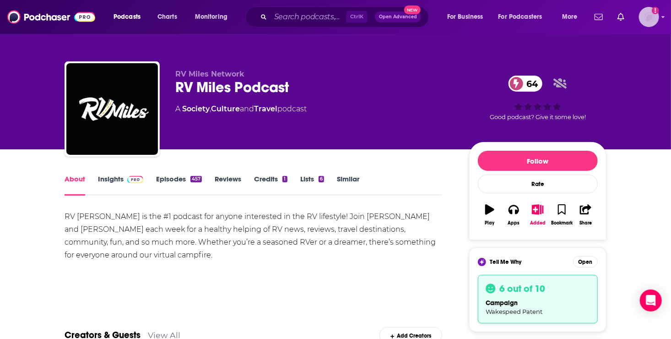
click at [649, 18] on img "Logged in as roneledotsonRAD" at bounding box center [649, 17] width 20 height 20
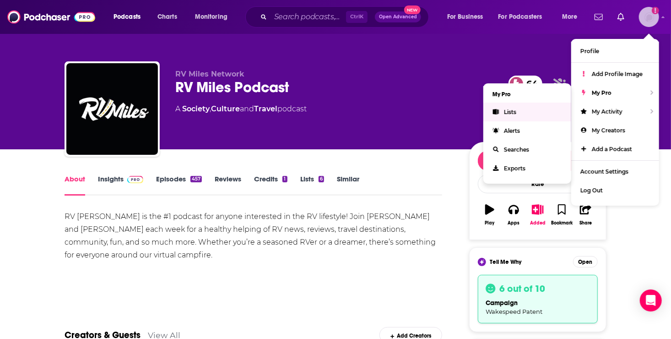
click at [507, 111] on span "Lists" at bounding box center [510, 111] width 12 height 7
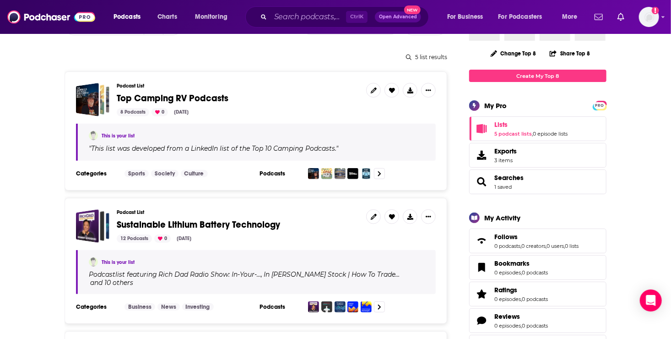
scroll to position [145, 0]
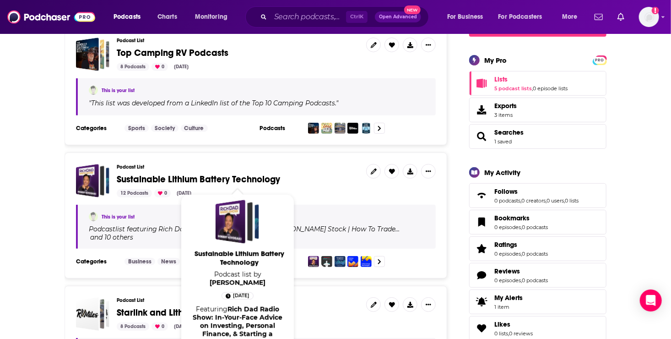
click at [197, 177] on span "Sustainable Lithium Battery Technology" at bounding box center [198, 178] width 163 height 11
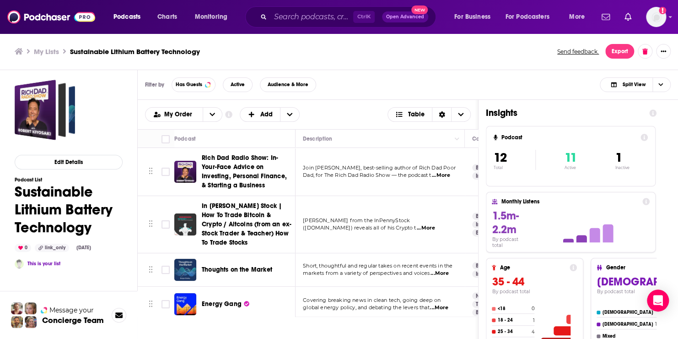
click at [446, 174] on span "...More" at bounding box center [441, 175] width 18 height 7
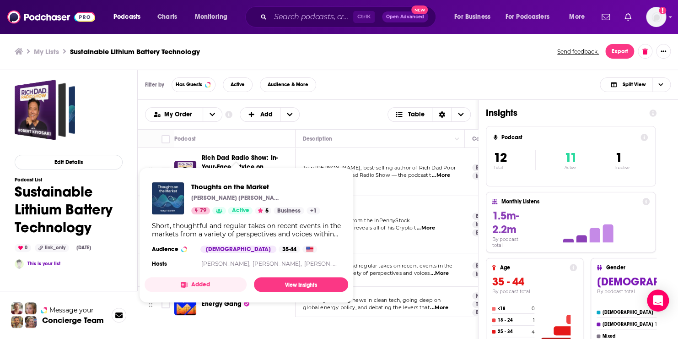
click at [221, 267] on div "Thoughts on the Market [PERSON_NAME] [PERSON_NAME] 79 Active 5 Business + 1 Sho…" at bounding box center [247, 226] width 204 height 102
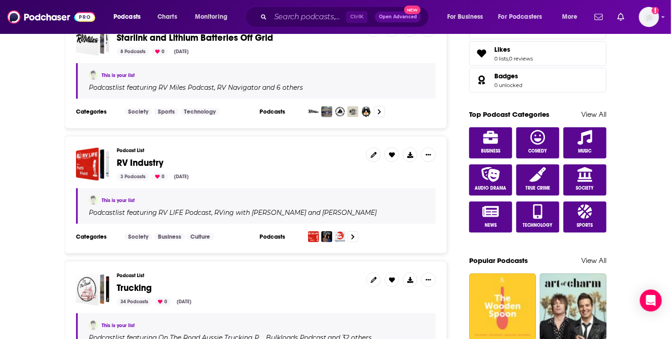
scroll to position [421, 0]
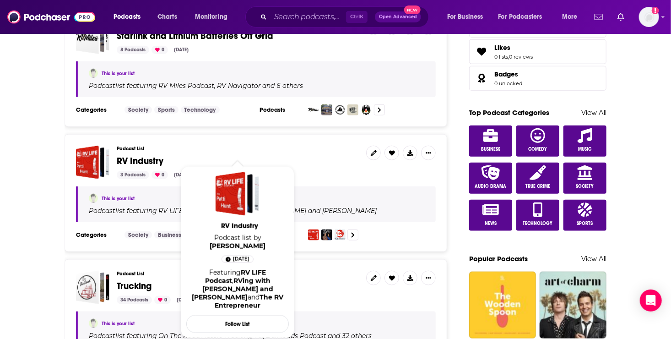
click at [152, 155] on span "RV Industry" at bounding box center [140, 160] width 47 height 11
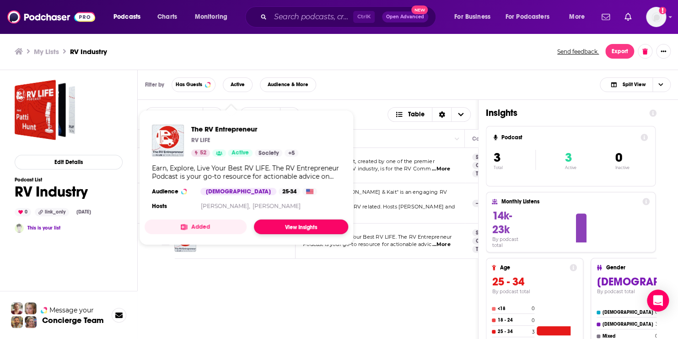
click at [277, 225] on link "View Insights" at bounding box center [301, 226] width 94 height 15
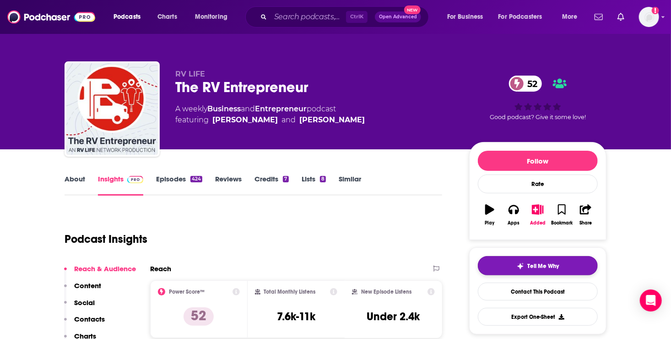
click at [540, 265] on span "Tell Me Why" at bounding box center [544, 265] width 32 height 7
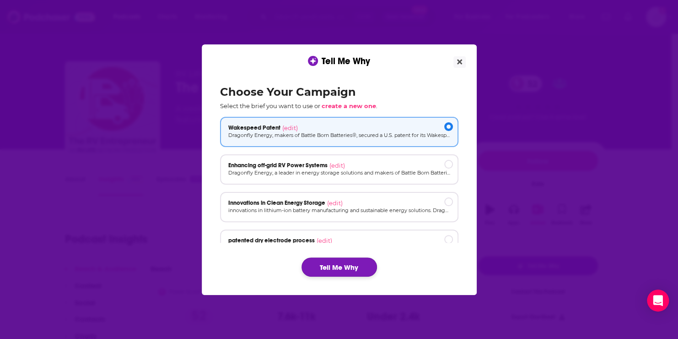
click at [332, 263] on button "Tell Me Why" at bounding box center [339, 266] width 75 height 19
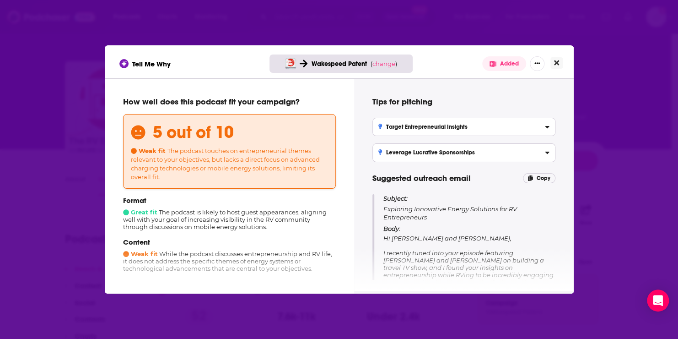
click at [560, 63] on button "Close" at bounding box center [556, 62] width 12 height 11
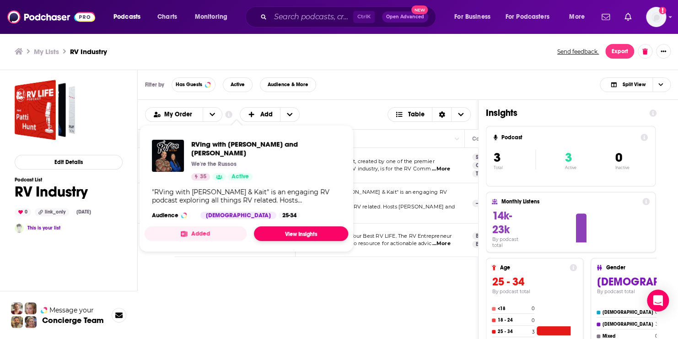
click at [289, 226] on link "View Insights" at bounding box center [301, 233] width 94 height 15
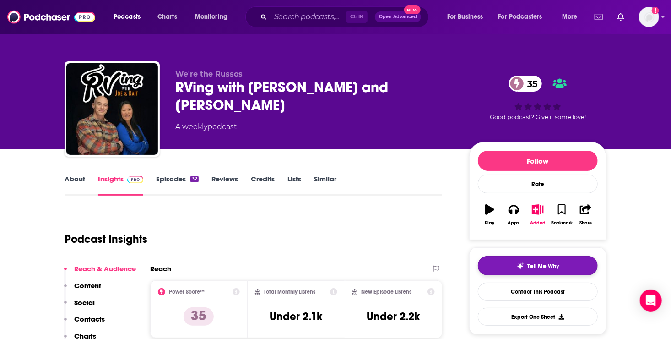
click at [531, 265] on span "Tell Me Why" at bounding box center [544, 265] width 32 height 7
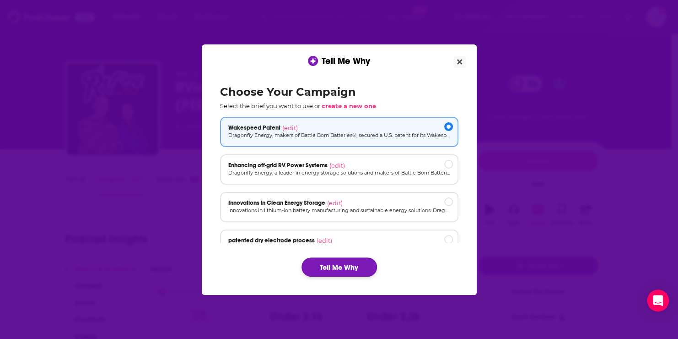
click at [346, 269] on button "Tell Me Why" at bounding box center [339, 266] width 75 height 19
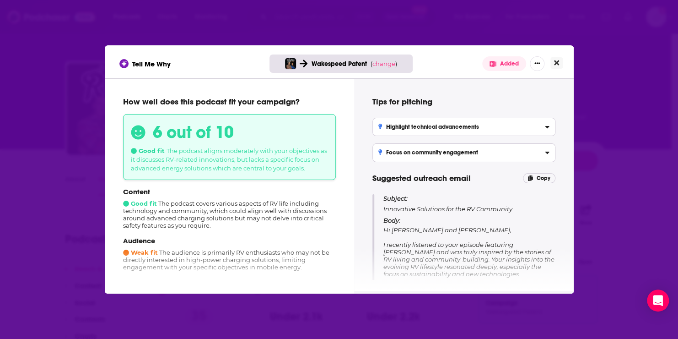
click at [555, 62] on icon "Close" at bounding box center [556, 62] width 5 height 5
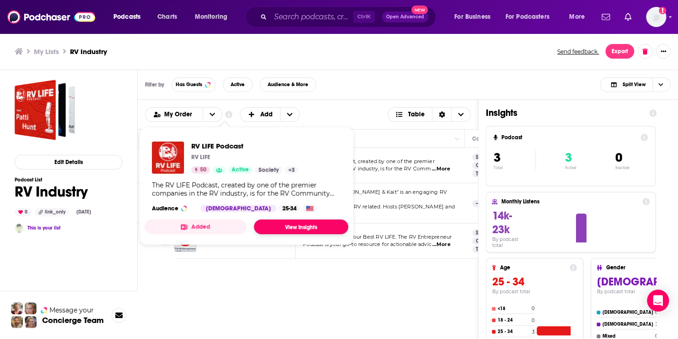
click at [287, 227] on link "View Insights" at bounding box center [301, 226] width 94 height 15
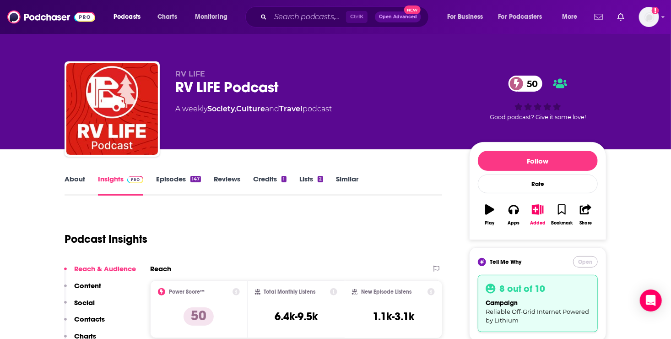
click at [581, 263] on button "Open" at bounding box center [585, 261] width 25 height 11
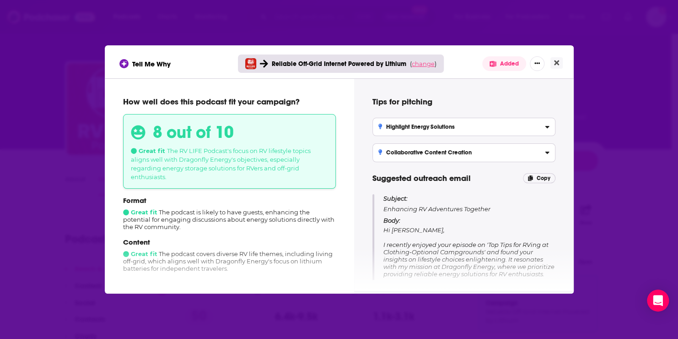
click at [418, 61] on span "change" at bounding box center [423, 63] width 23 height 7
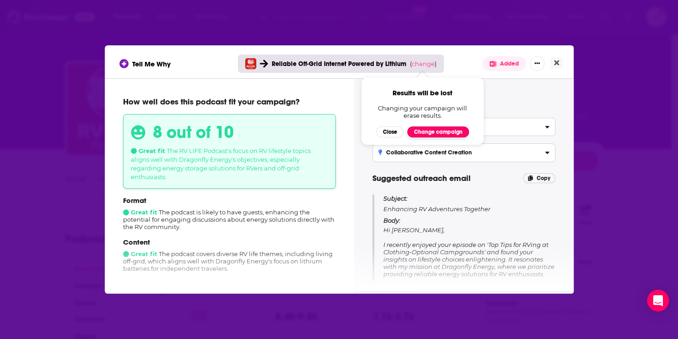
click at [435, 132] on button "Change campaign" at bounding box center [438, 131] width 62 height 11
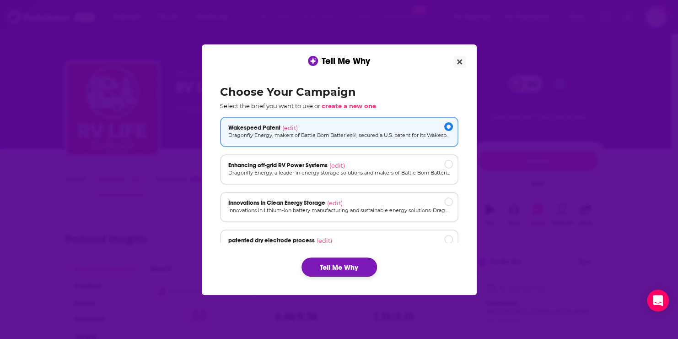
click at [361, 265] on button "Tell Me Why" at bounding box center [339, 266] width 75 height 19
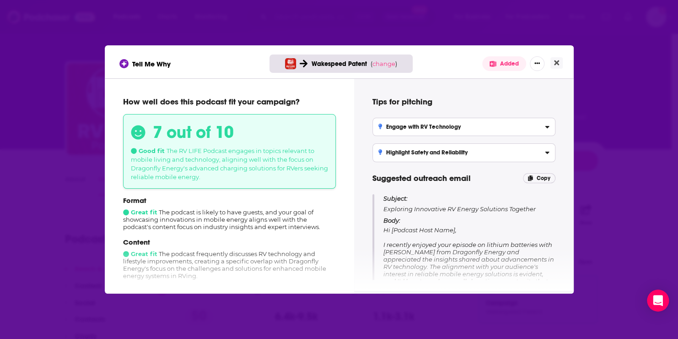
click at [345, 199] on div "How well does this podcast fit your campaign? 7 out of 10 Good fit The RV LIFE …" at bounding box center [229, 184] width 249 height 212
click at [552, 64] on button "Close" at bounding box center [556, 62] width 12 height 11
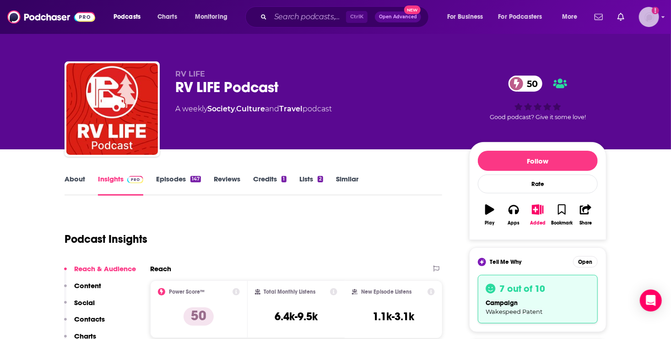
click at [647, 18] on img "Logged in as roneledotsonRAD" at bounding box center [649, 17] width 20 height 20
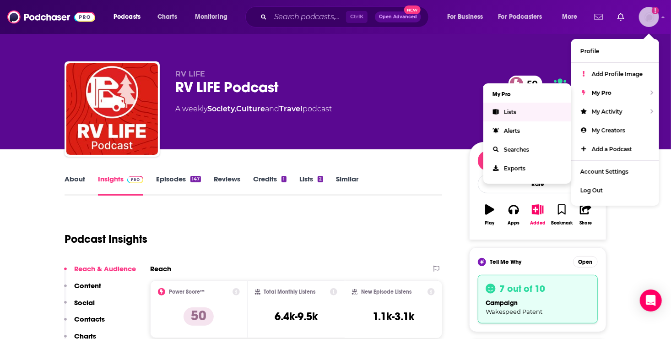
click at [511, 111] on span "Lists" at bounding box center [510, 111] width 12 height 7
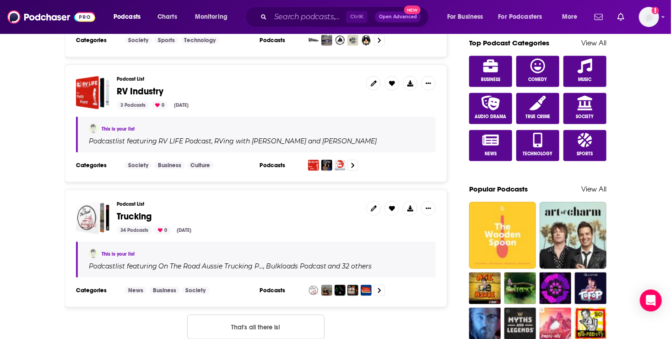
scroll to position [526, 0]
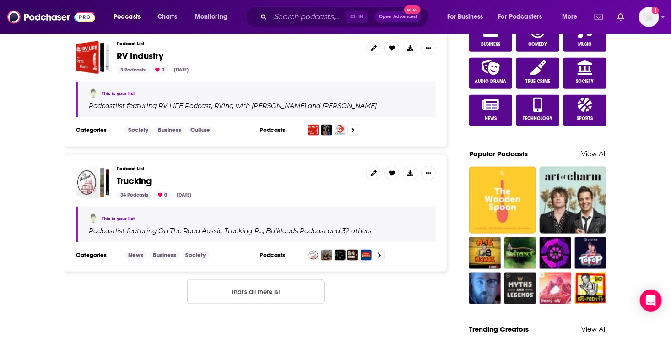
click at [124, 175] on span "Trucking" at bounding box center [134, 180] width 35 height 11
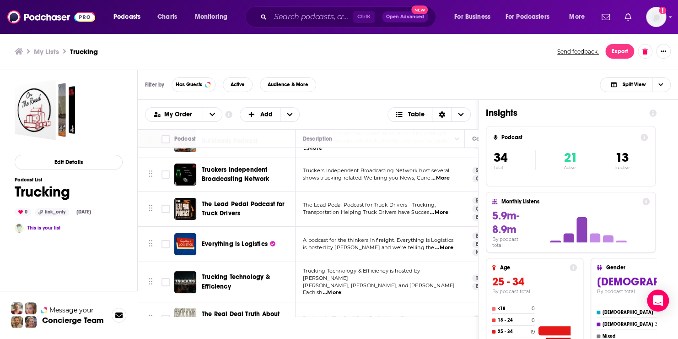
scroll to position [65, 0]
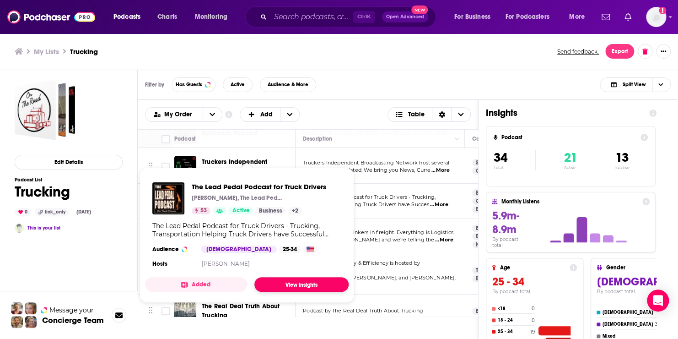
click at [303, 282] on link "View Insights" at bounding box center [301, 284] width 94 height 15
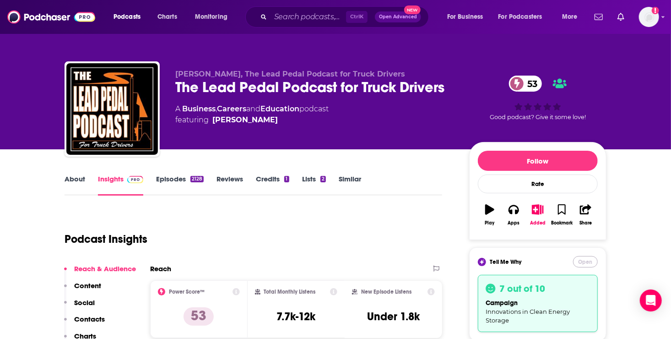
click at [589, 261] on button "Open" at bounding box center [585, 261] width 25 height 11
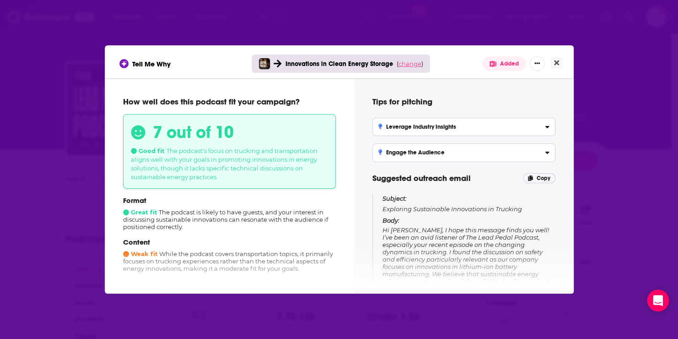
click at [417, 66] on span "change" at bounding box center [409, 63] width 23 height 7
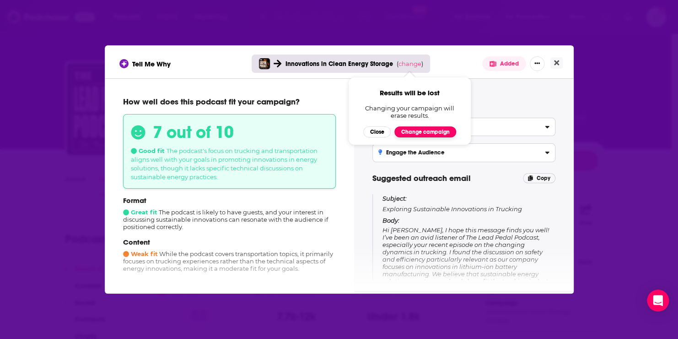
click at [417, 133] on button "Change campaign" at bounding box center [425, 131] width 62 height 11
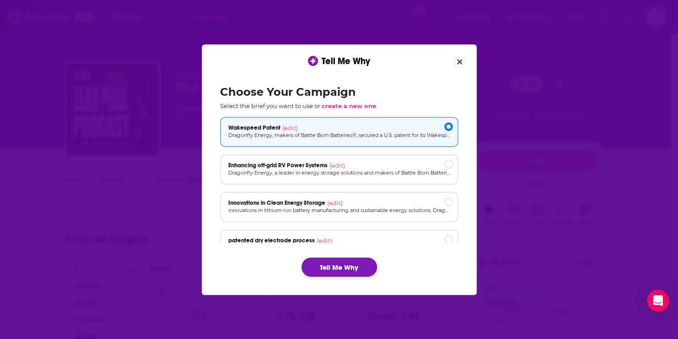
click at [341, 269] on button "Tell Me Why" at bounding box center [339, 266] width 75 height 19
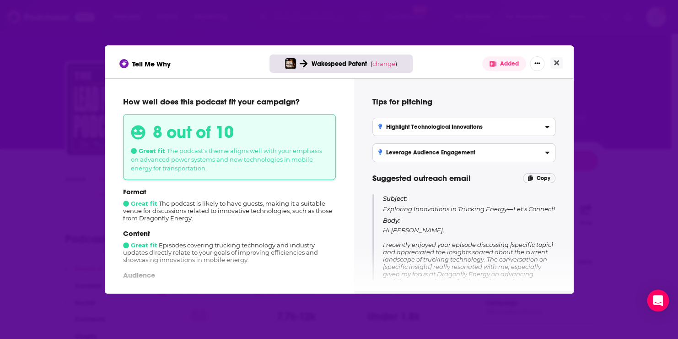
click at [435, 245] on span "Hi [PERSON_NAME], I recently enjoyed your episode discussing [specific topic] a…" at bounding box center [468, 317] width 171 height 183
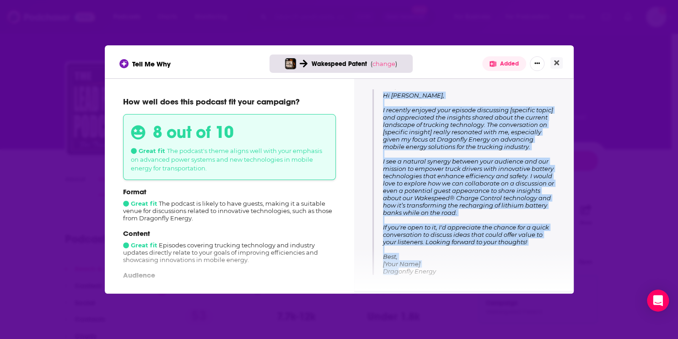
scroll to position [135, 0]
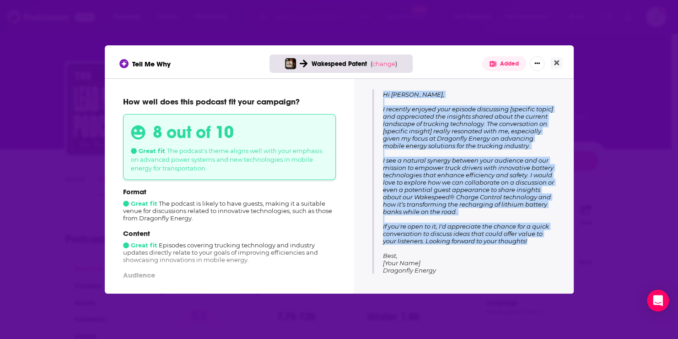
drag, startPoint x: 383, startPoint y: 130, endPoint x: 536, endPoint y: 242, distance: 189.6
click at [536, 242] on p "Body: Hi [PERSON_NAME], I recently enjoyed your episode discussing [specific to…" at bounding box center [469, 177] width 172 height 193
copy span "Hi [PERSON_NAME], I recently enjoyed your episode discussing [specific topic] a…"
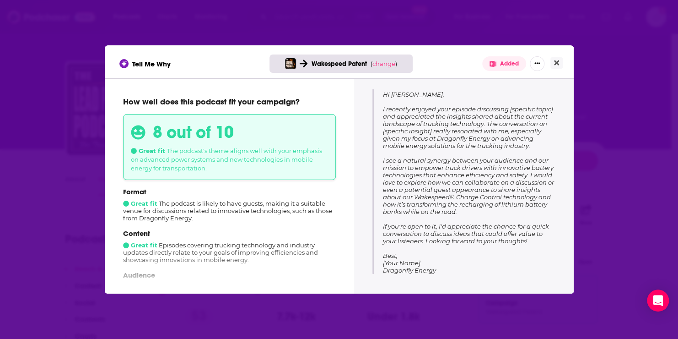
drag, startPoint x: 374, startPoint y: 252, endPoint x: 372, endPoint y: 274, distance: 22.0
click at [372, 274] on div "Tips for pitching Highlight Technological Innovations Emphasize Dragonfly Energ…" at bounding box center [464, 184] width 198 height 190
drag, startPoint x: 298, startPoint y: 259, endPoint x: 273, endPoint y: 260, distance: 25.6
click at [296, 259] on div "Content Great fit Episodes covering trucking technology and industry updates di…" at bounding box center [229, 246] width 213 height 34
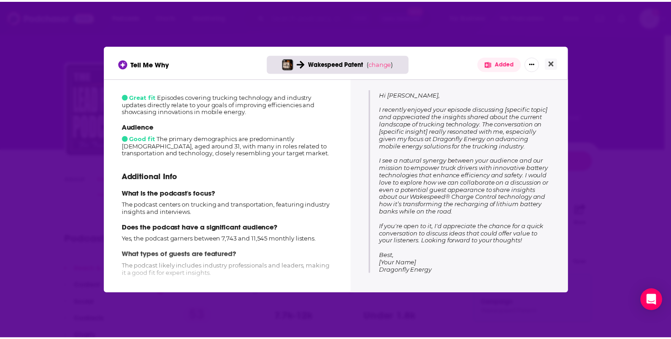
scroll to position [7, 0]
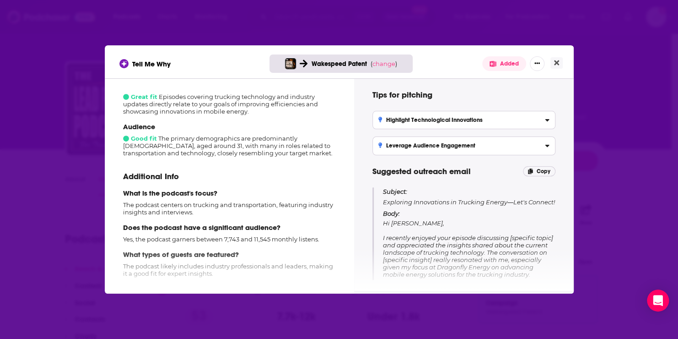
click at [447, 70] on div "Tell Me Why Wakespeed Patent ( change ) Added" at bounding box center [339, 61] width 469 height 33
click at [438, 119] on h3 "Highlight Technological Innovations" at bounding box center [430, 120] width 104 height 6
click at [0, 0] on input "Highlight Technological Innovations Emphasize Dragonfly Energy's advancements i…" at bounding box center [0, 0] width 0 height 0
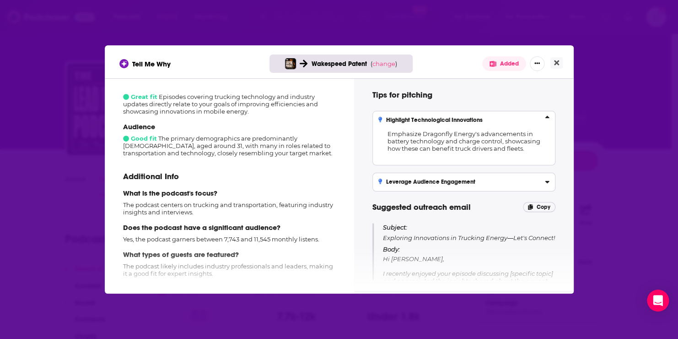
click at [479, 180] on div "Leverage Audience Engagement" at bounding box center [463, 181] width 171 height 6
click at [0, 0] on input "Leverage Audience Engagement Suggest an interactive segment where listeners ask…" at bounding box center [0, 0] width 0 height 0
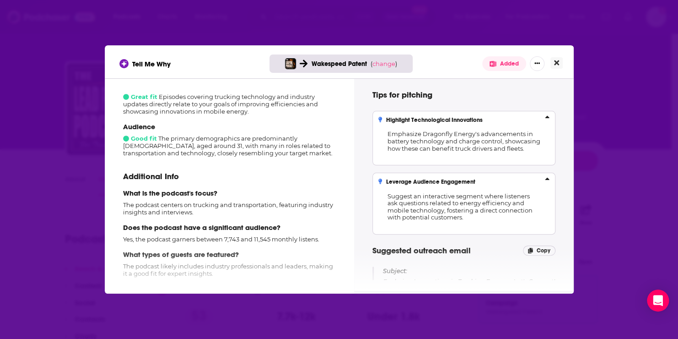
click at [552, 63] on button "Close" at bounding box center [556, 62] width 12 height 11
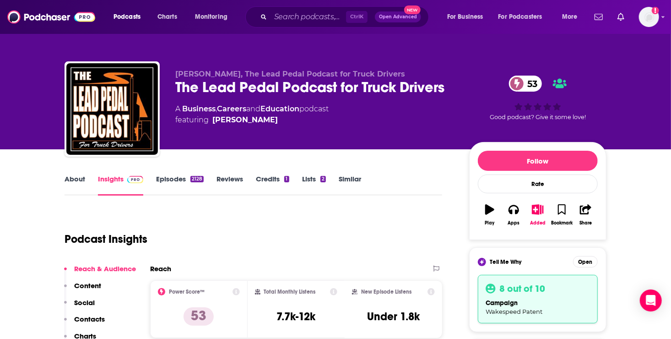
click at [90, 315] on p "Contacts" at bounding box center [89, 318] width 31 height 9
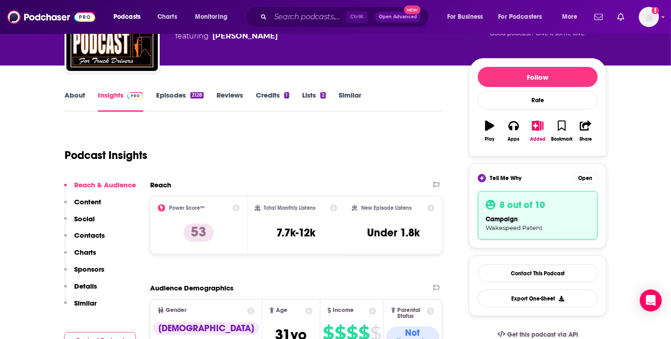
scroll to position [0, 0]
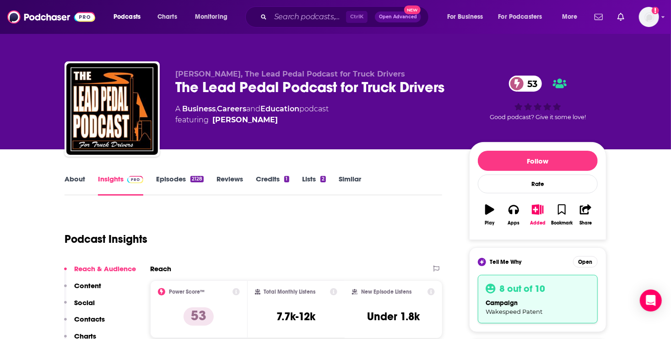
click at [173, 179] on link "Episodes 2128" at bounding box center [180, 184] width 48 height 21
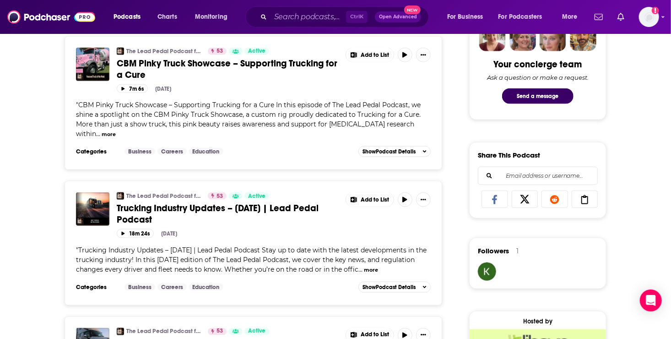
scroll to position [562, 0]
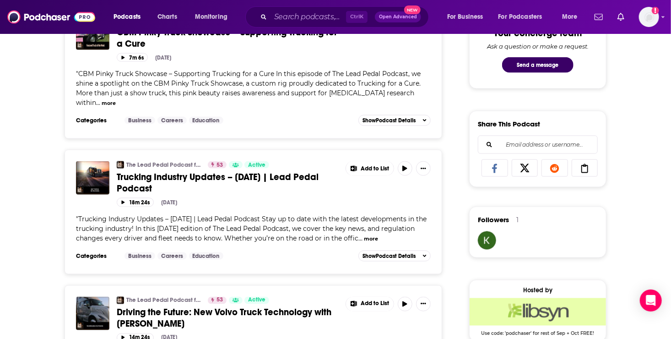
click at [364, 242] on button "more" at bounding box center [371, 239] width 14 height 8
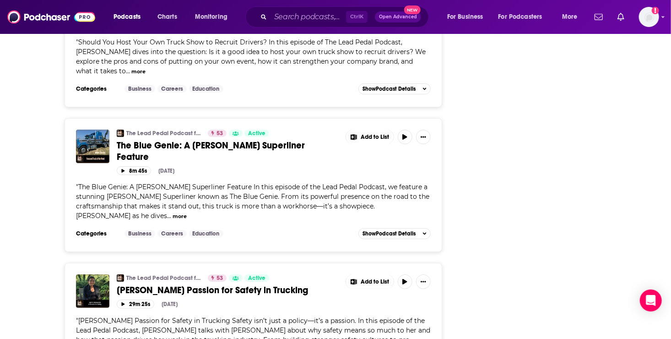
scroll to position [1667, 0]
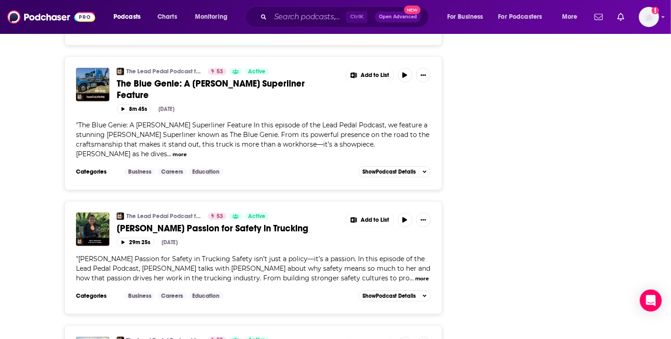
click at [420, 275] on button "more" at bounding box center [422, 279] width 14 height 8
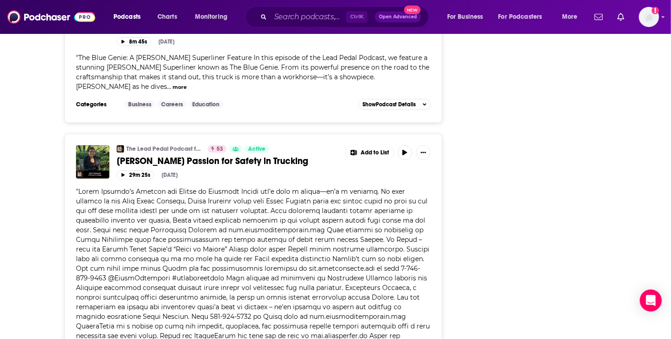
scroll to position [0, 0]
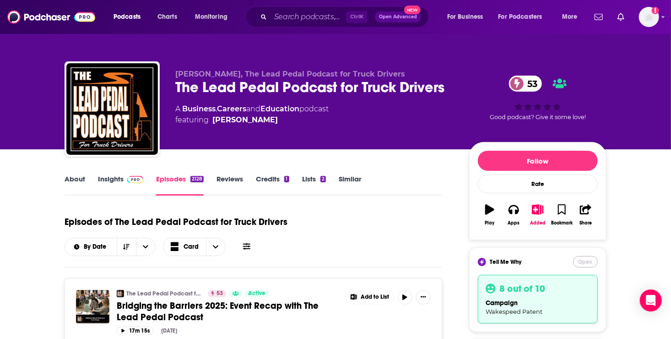
click at [587, 258] on button "Open" at bounding box center [585, 261] width 25 height 11
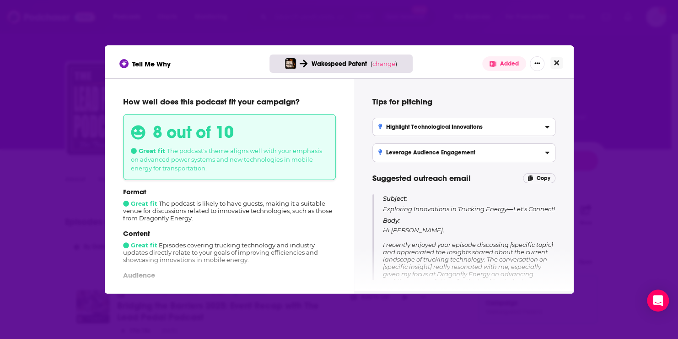
click at [556, 65] on icon "Close" at bounding box center [556, 62] width 5 height 7
